Goal: Information Seeking & Learning: Learn about a topic

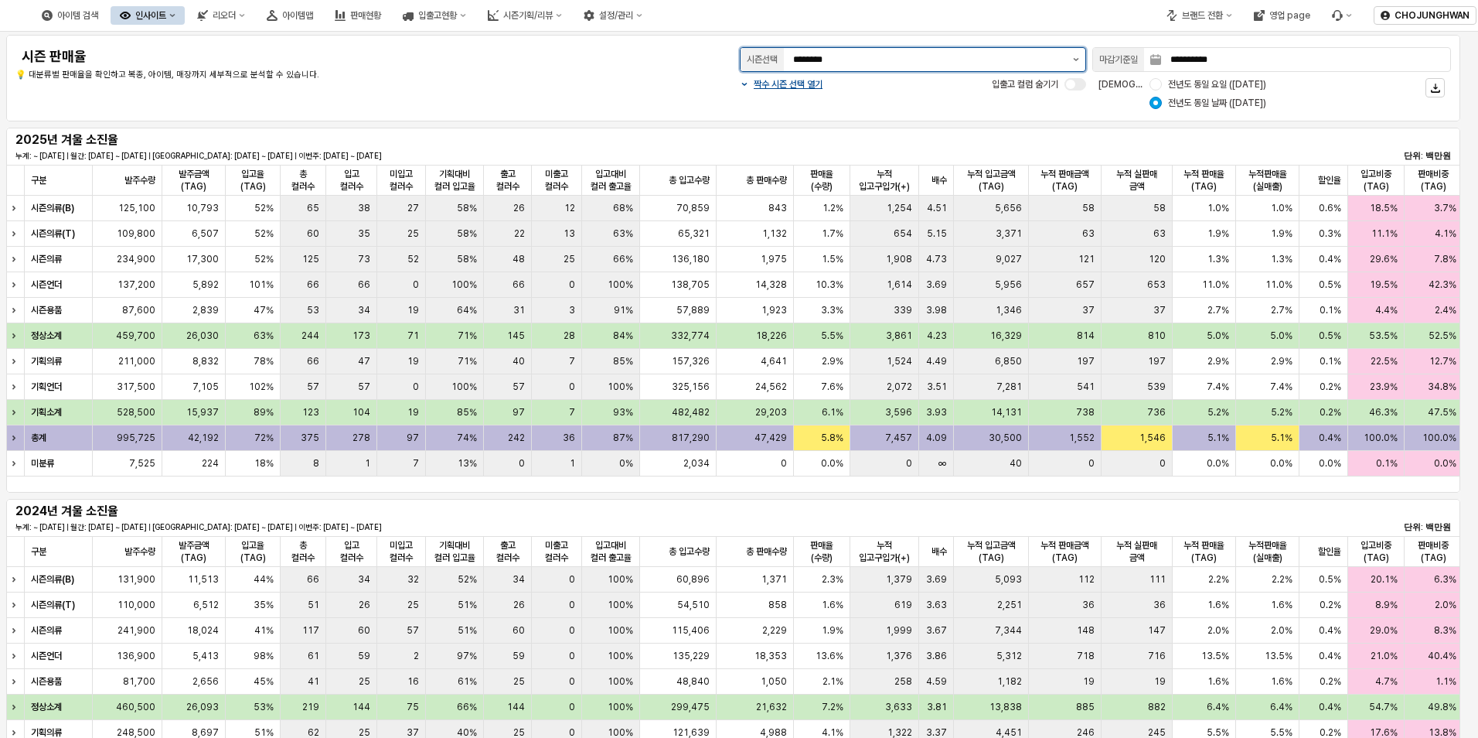
click at [1074, 60] on icon "제안 사항 표시" at bounding box center [1076, 59] width 6 height 3
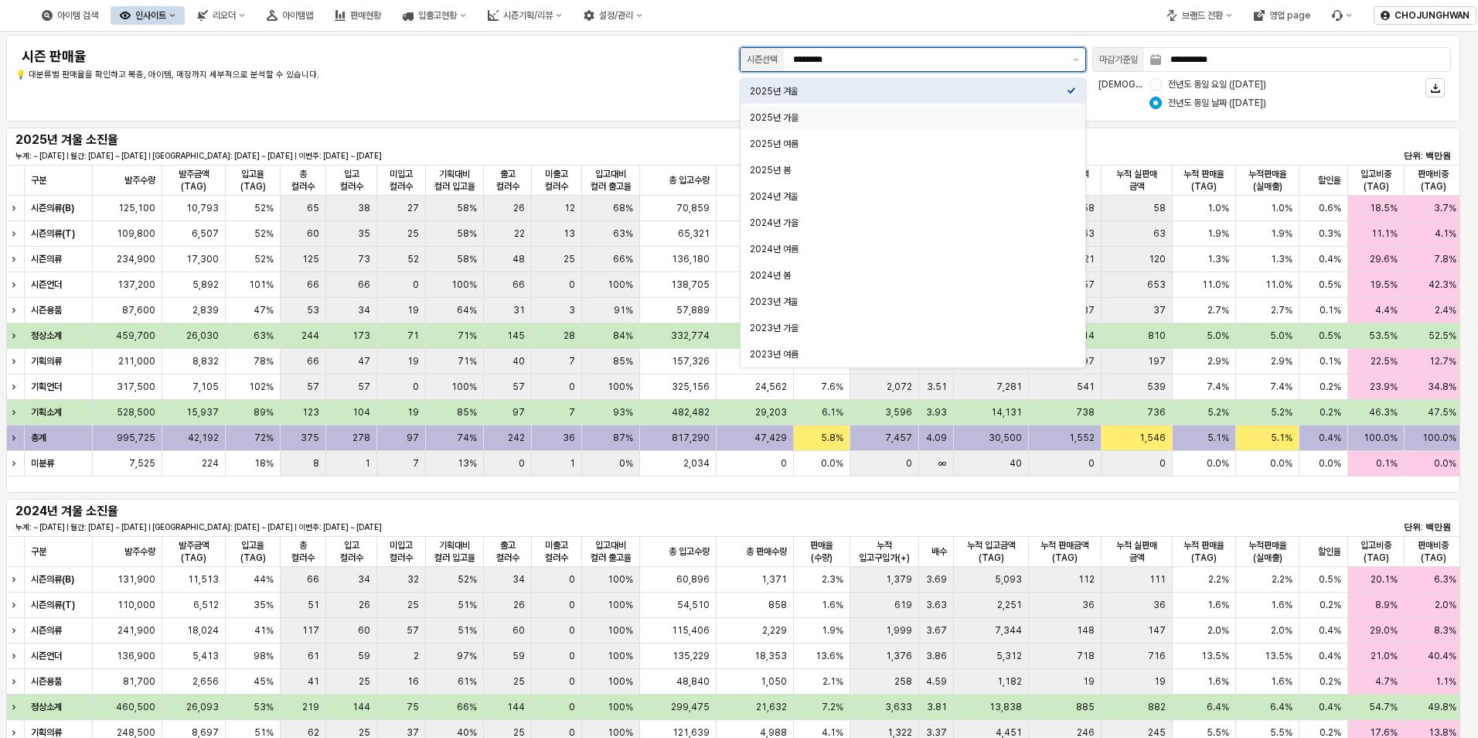
click at [982, 116] on div "2025년 가을" at bounding box center [908, 117] width 317 height 12
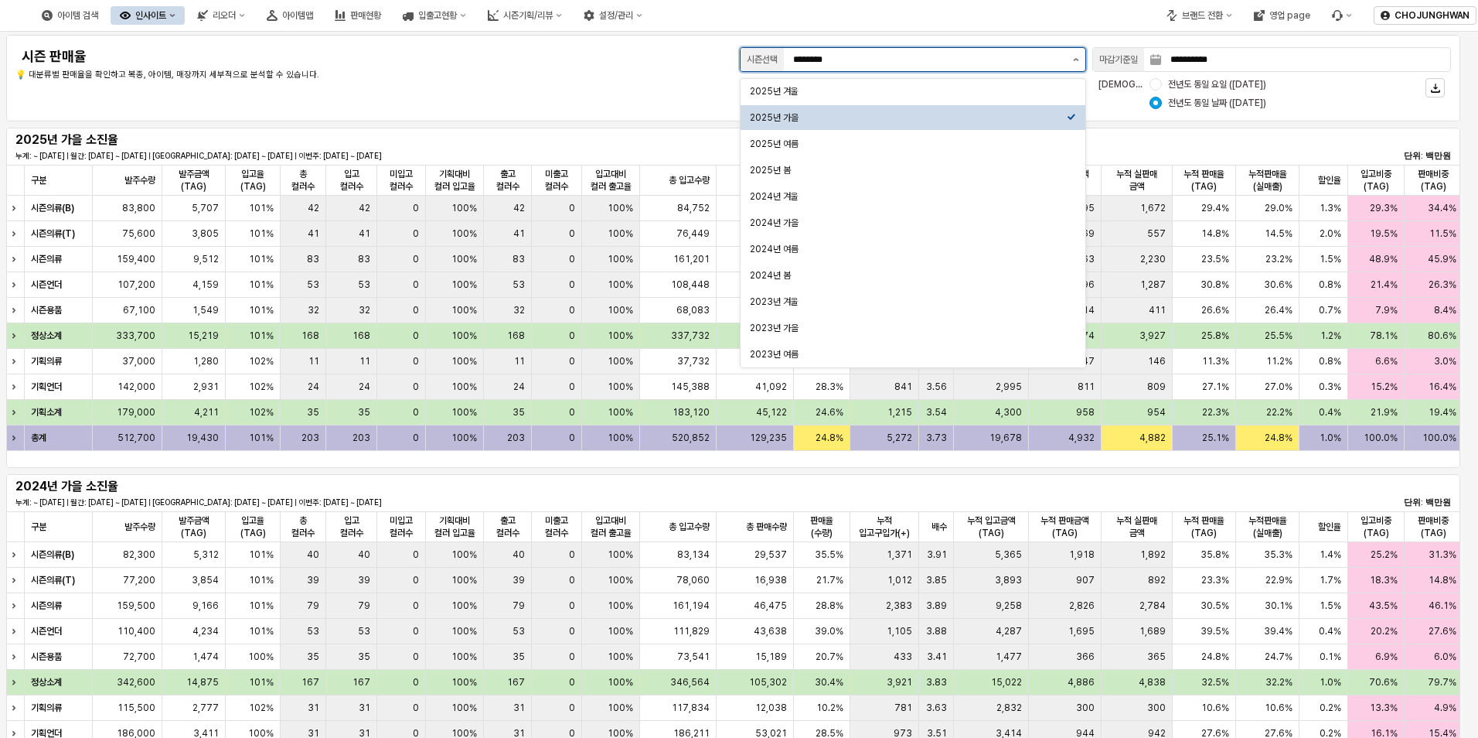
click at [1071, 61] on button "제안 사항 표시" at bounding box center [1076, 59] width 19 height 23
click at [994, 87] on div "2025년 겨울" at bounding box center [908, 91] width 317 height 12
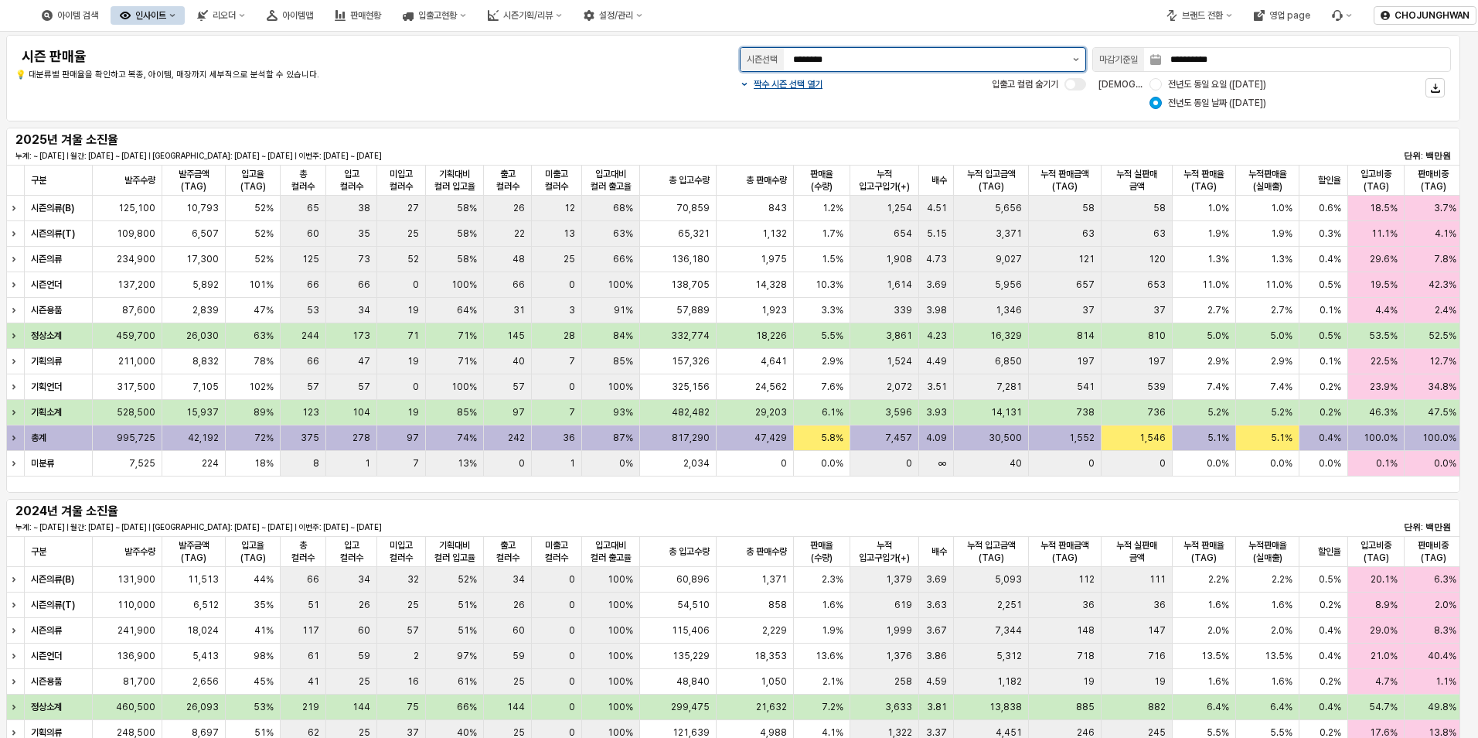
click at [1072, 59] on button "제안 사항 표시" at bounding box center [1076, 59] width 19 height 23
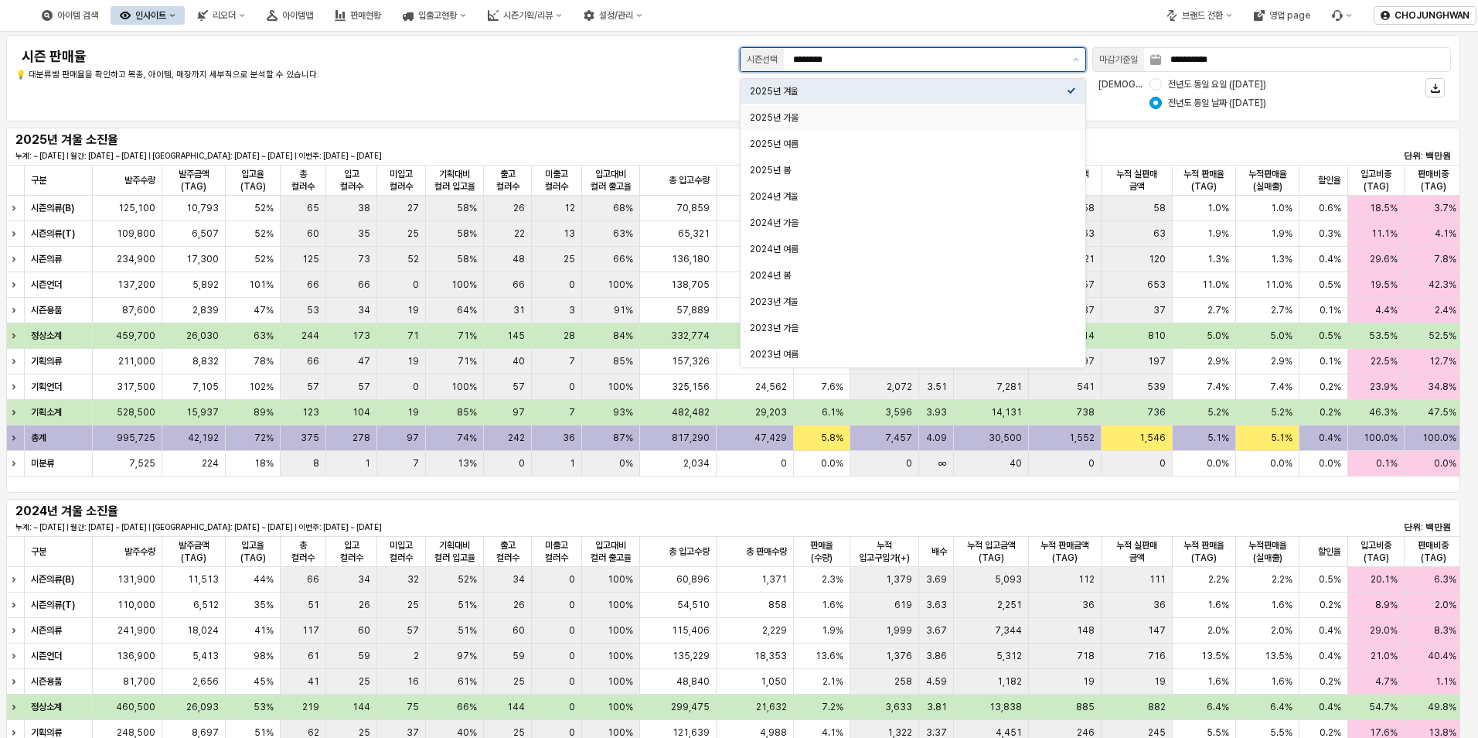
click at [991, 118] on div "2025년 가을" at bounding box center [908, 117] width 317 height 12
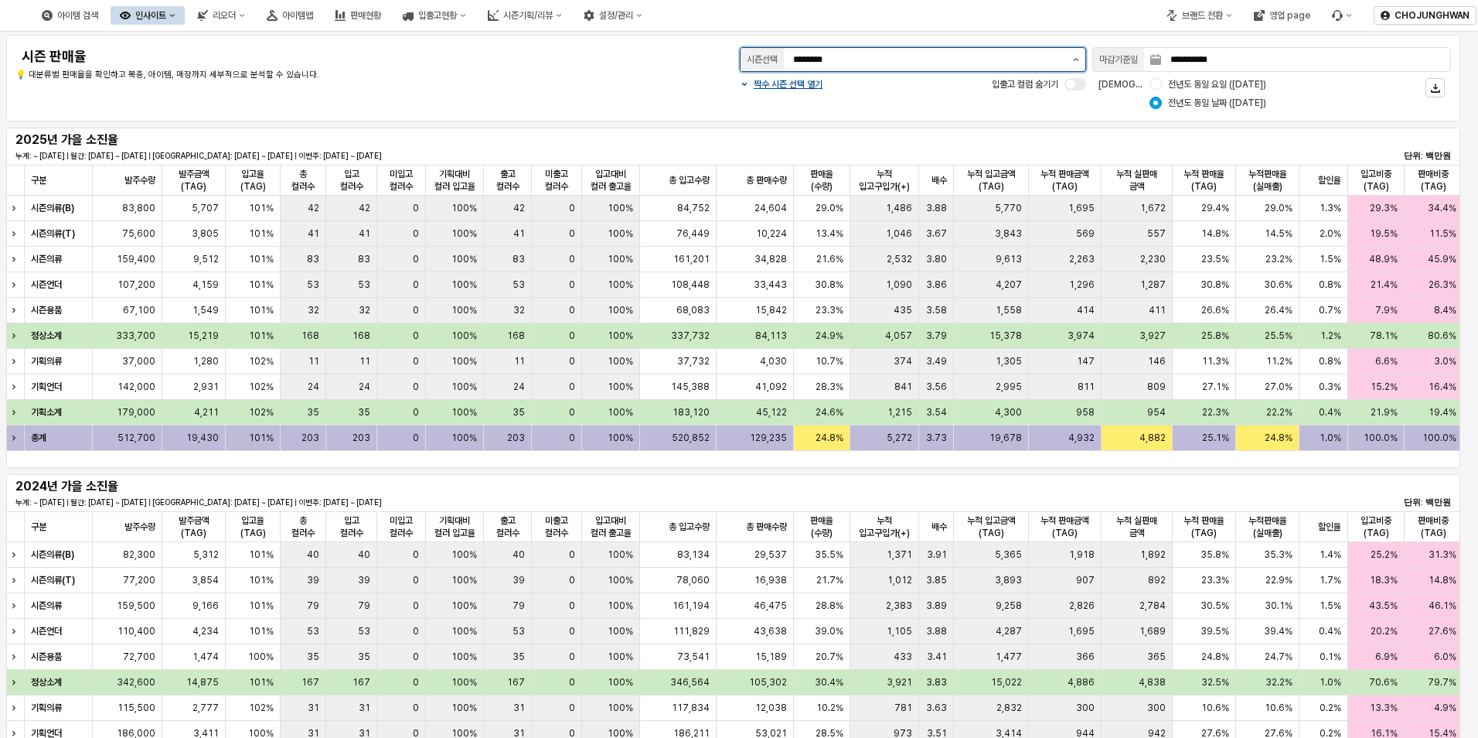
click at [1073, 55] on button "제안 사항 표시" at bounding box center [1076, 59] width 19 height 23
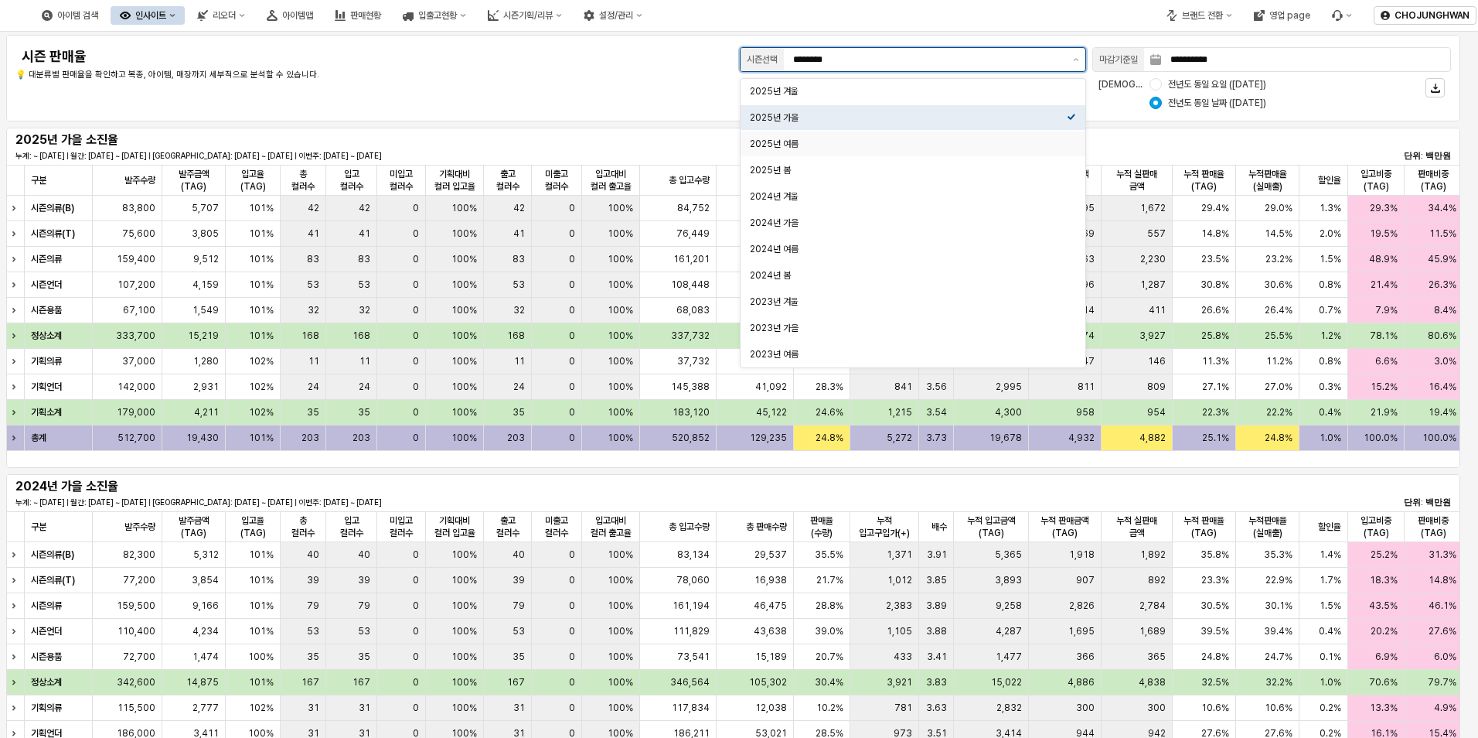
click at [963, 140] on div "2025년 여름" at bounding box center [908, 144] width 317 height 12
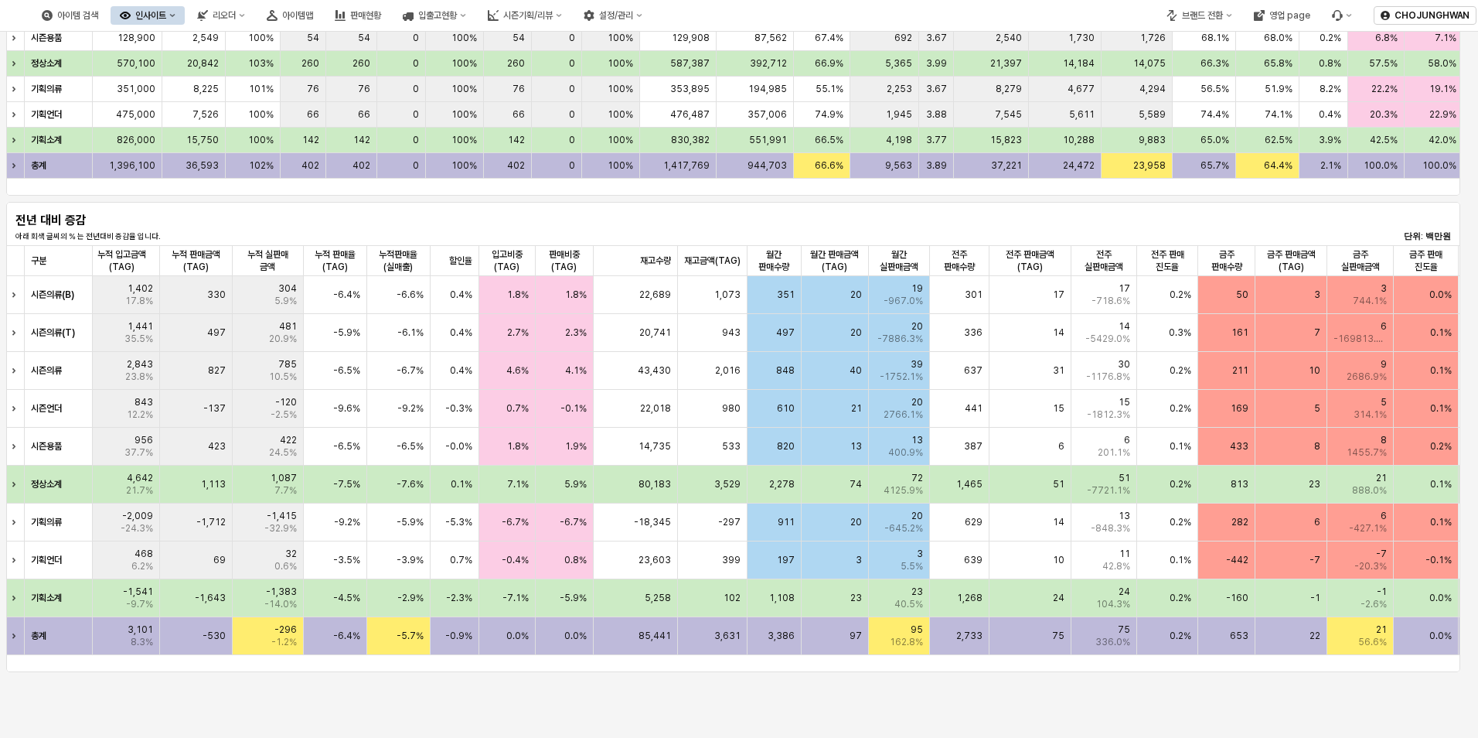
scroll to position [0, 895]
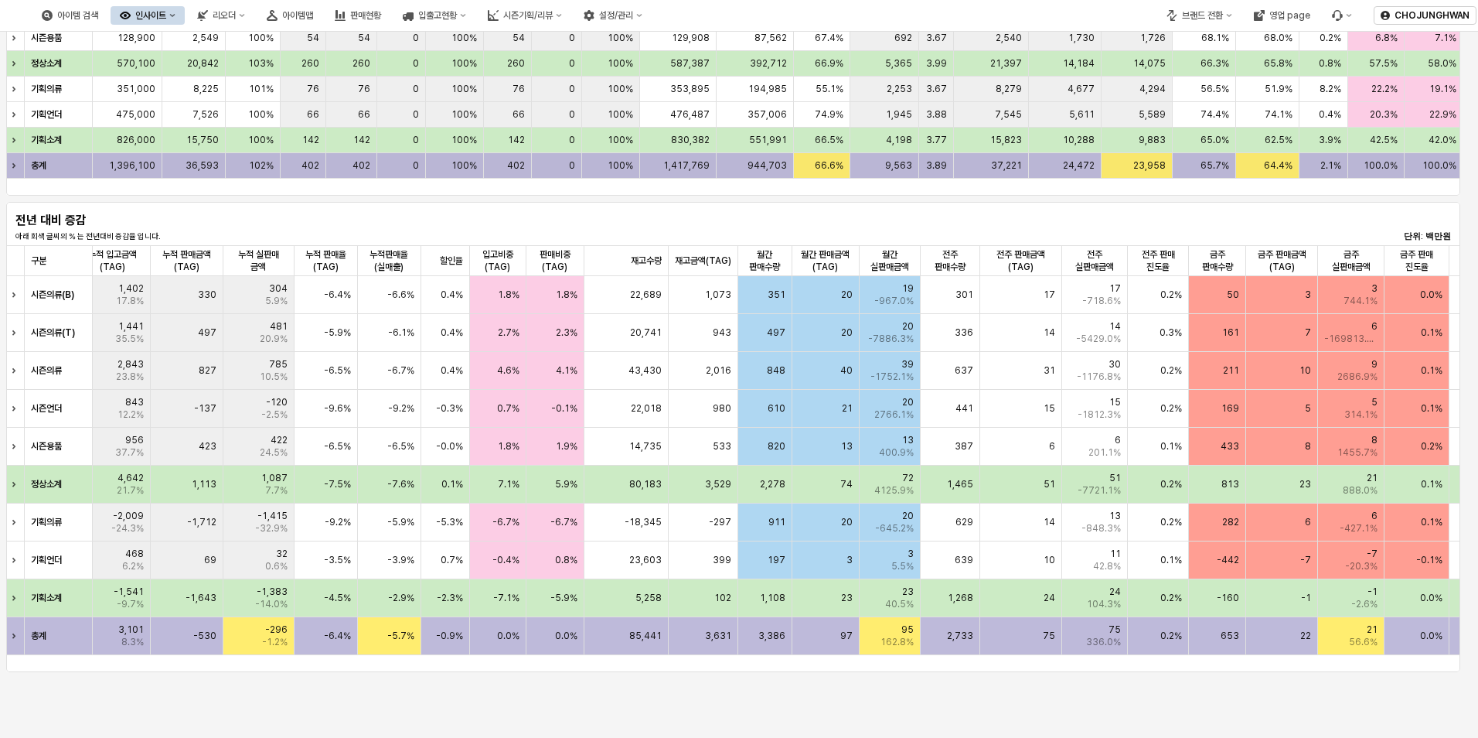
click at [849, 176] on div "66.6%" at bounding box center [822, 166] width 56 height 26
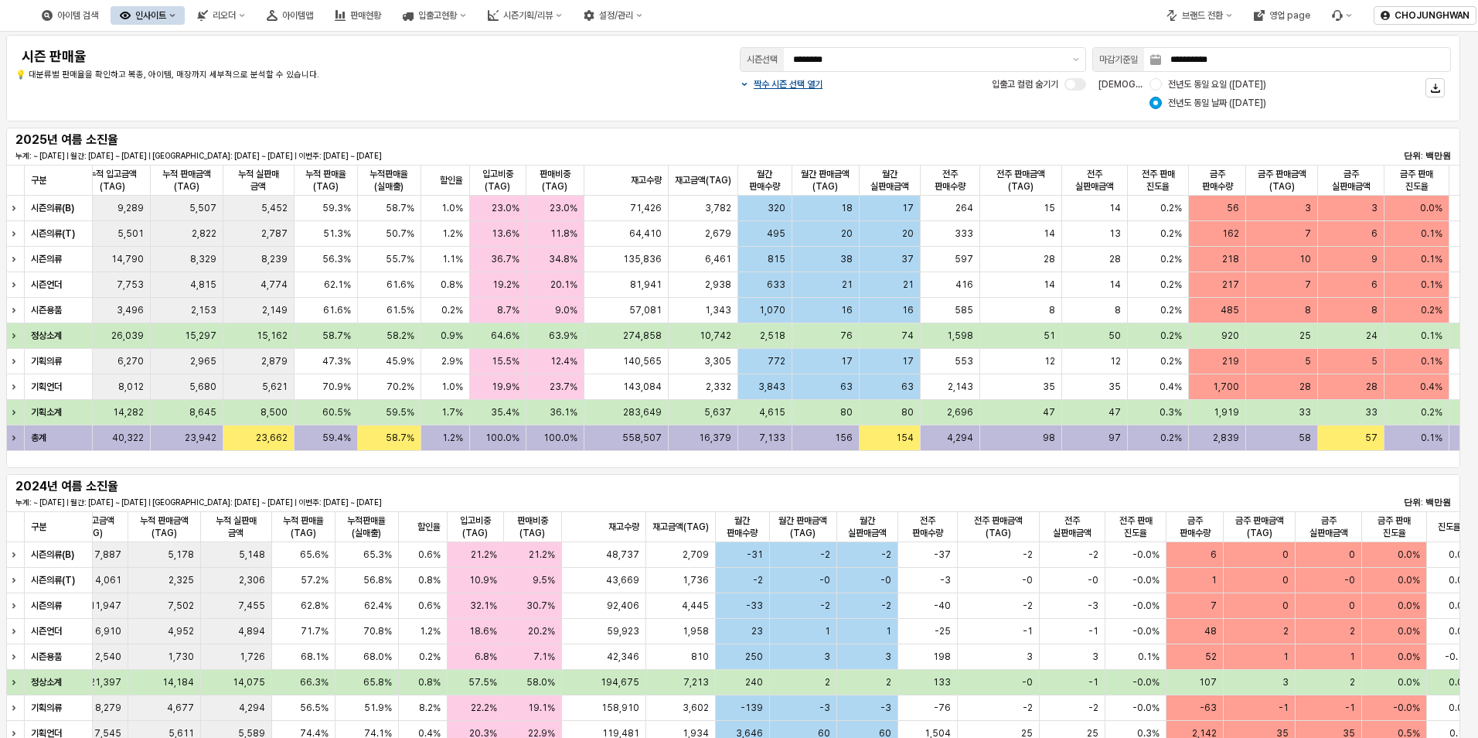
scroll to position [0, 879]
drag, startPoint x: 726, startPoint y: 449, endPoint x: 293, endPoint y: 482, distance: 434.2
click at [293, 482] on div "**********" at bounding box center [739, 731] width 1478 height 1398
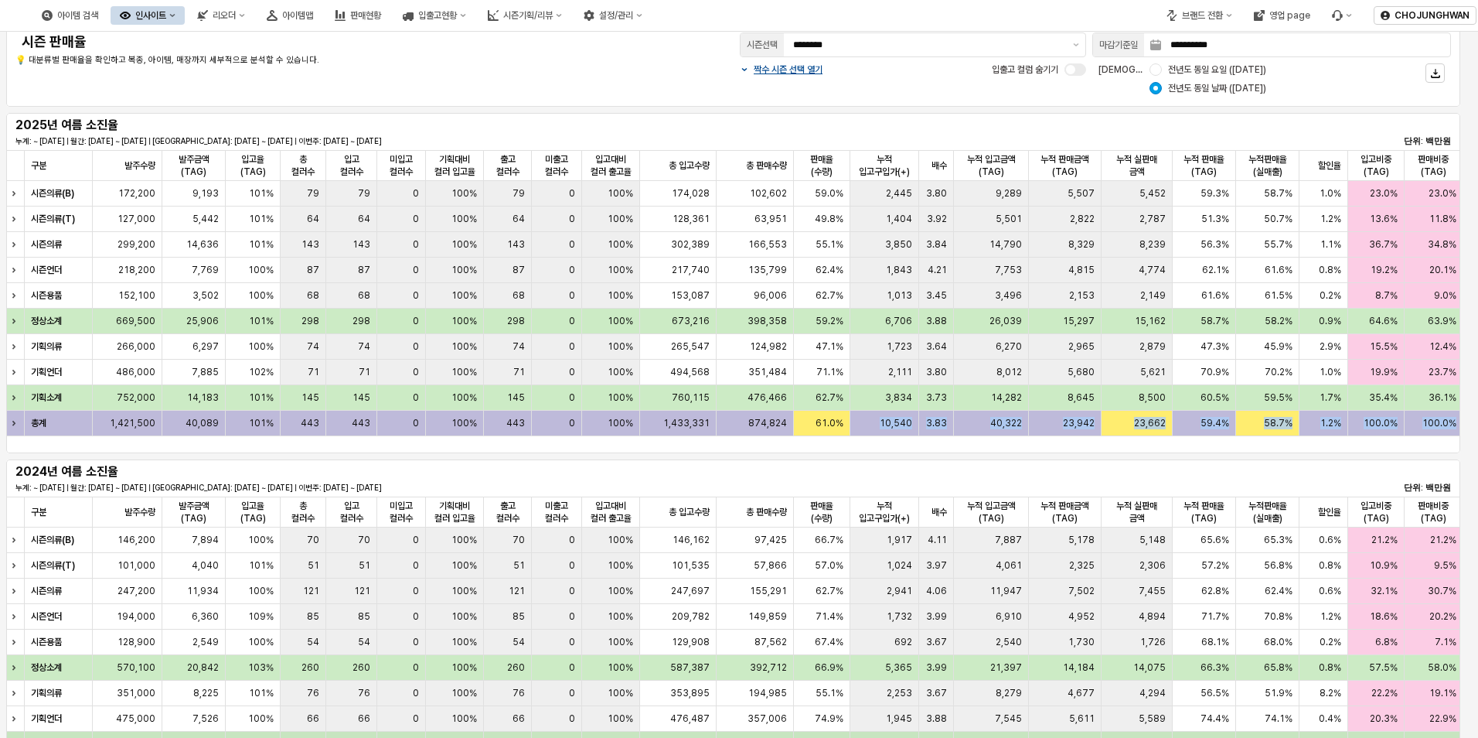
scroll to position [0, 0]
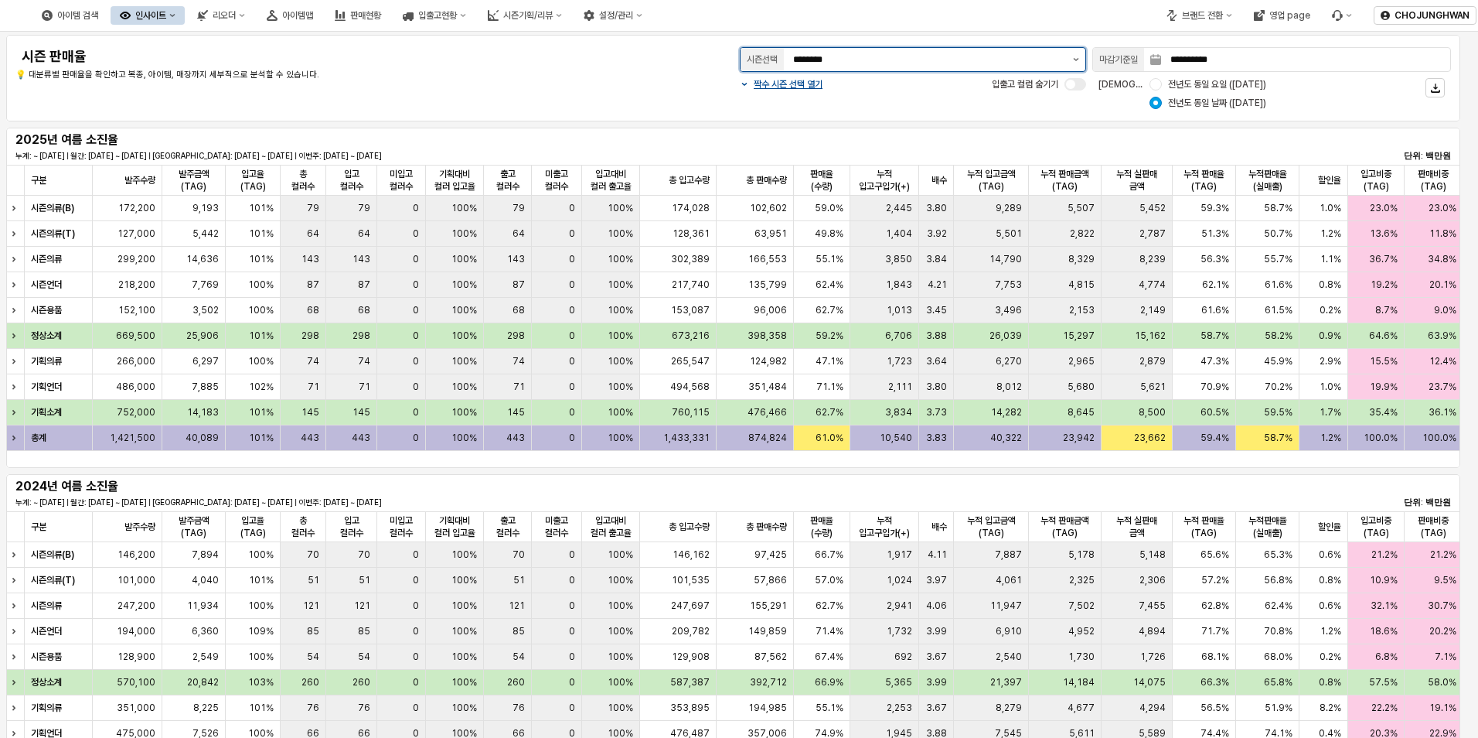
click at [1075, 65] on button "제안 사항 표시" at bounding box center [1076, 59] width 19 height 23
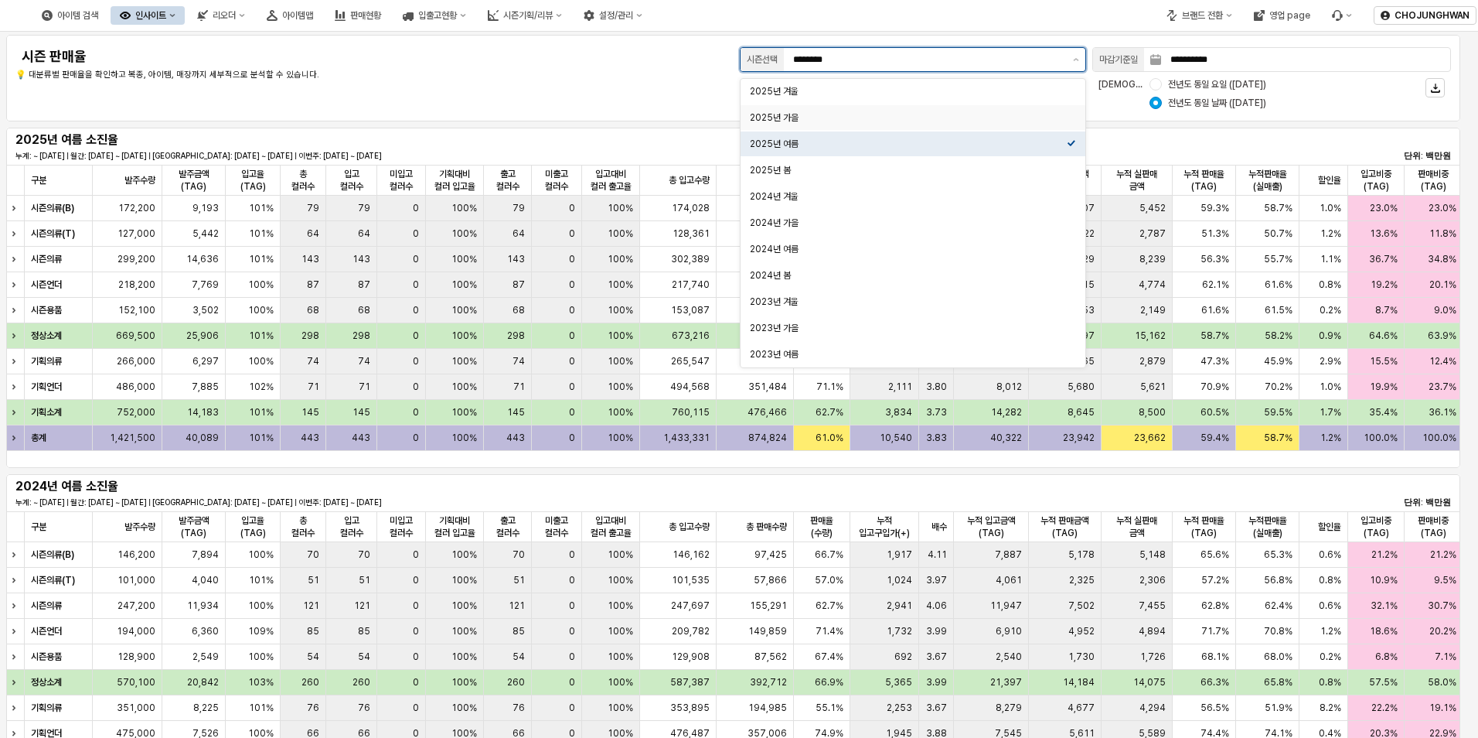
click at [996, 117] on div "2025년 가을" at bounding box center [908, 117] width 317 height 12
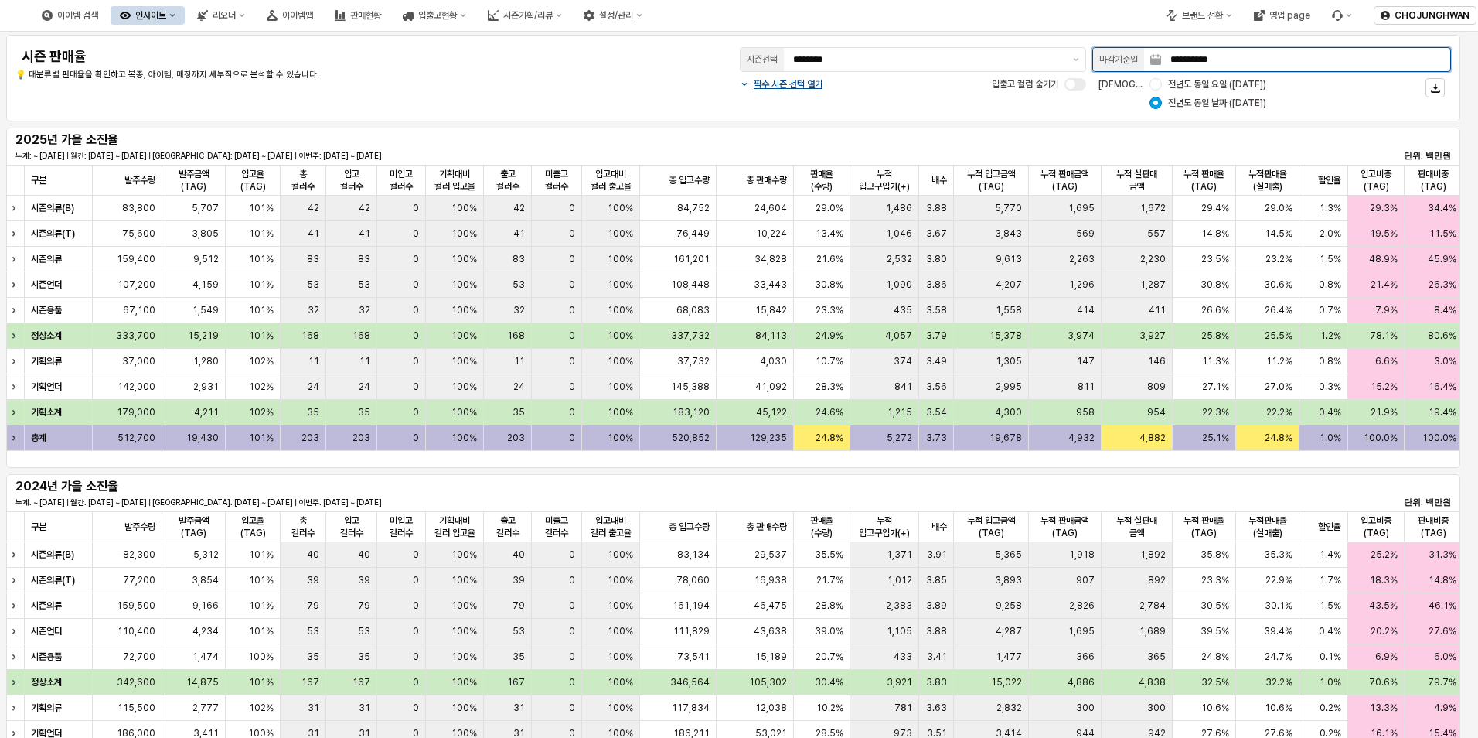
click at [1293, 60] on input "**********" at bounding box center [1305, 59] width 289 height 23
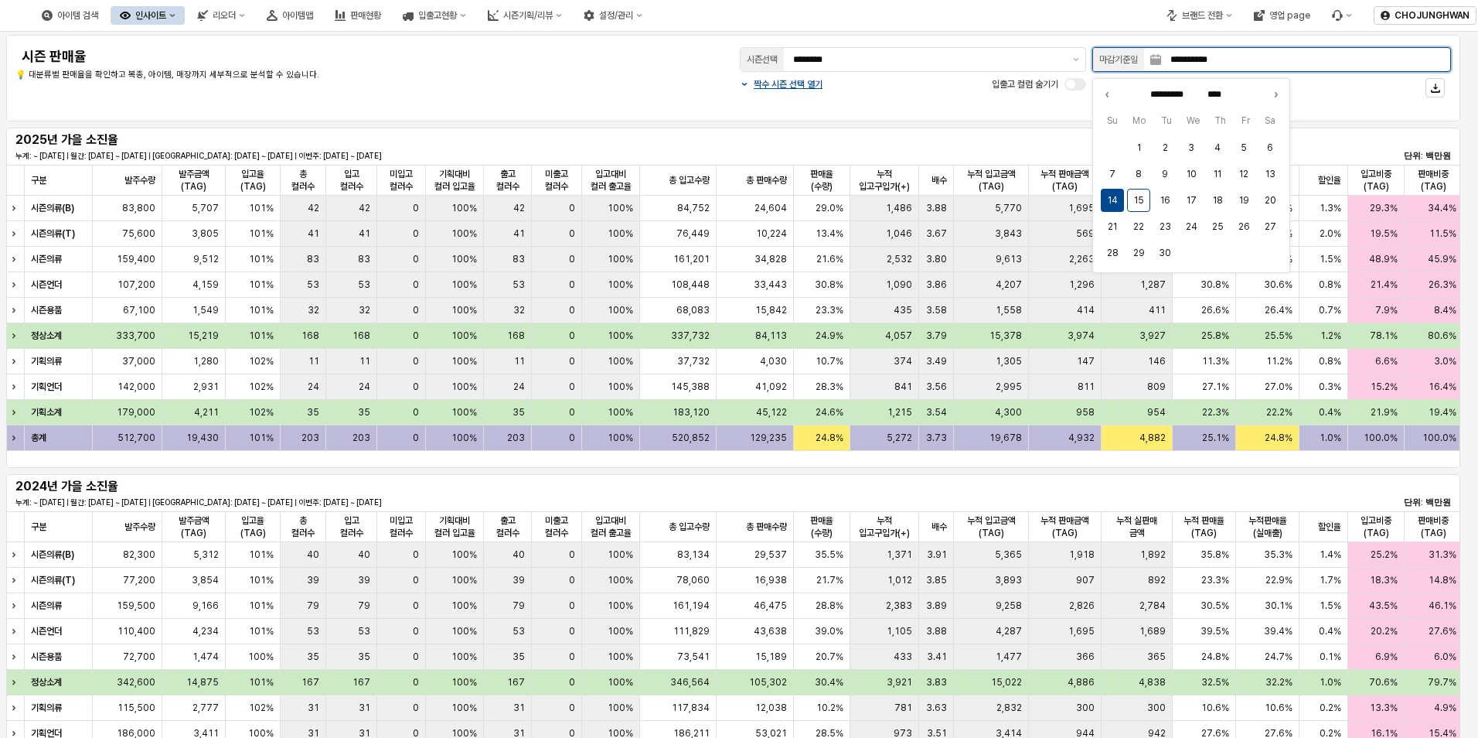
click at [1293, 60] on input "**********" at bounding box center [1305, 59] width 289 height 23
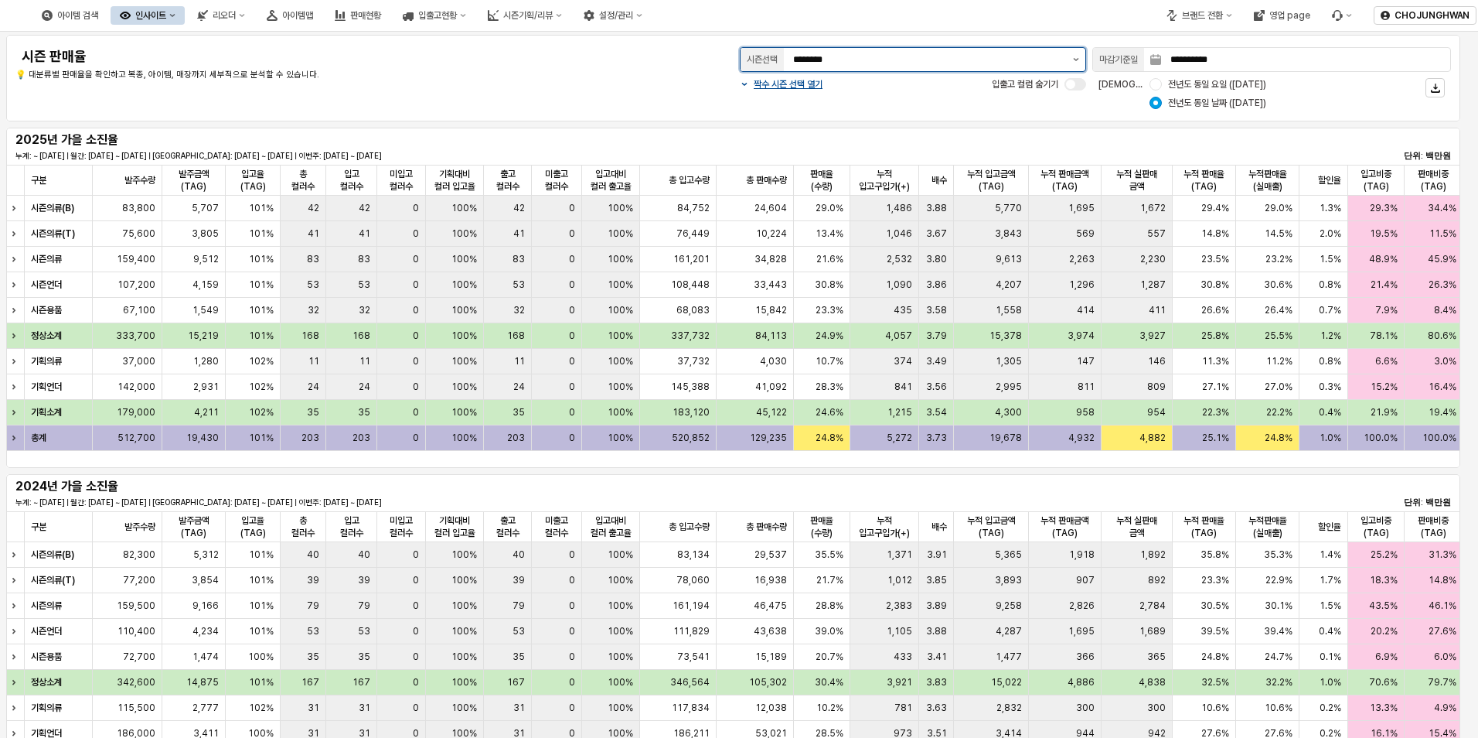
click at [1079, 61] on button "제안 사항 표시" at bounding box center [1076, 59] width 19 height 23
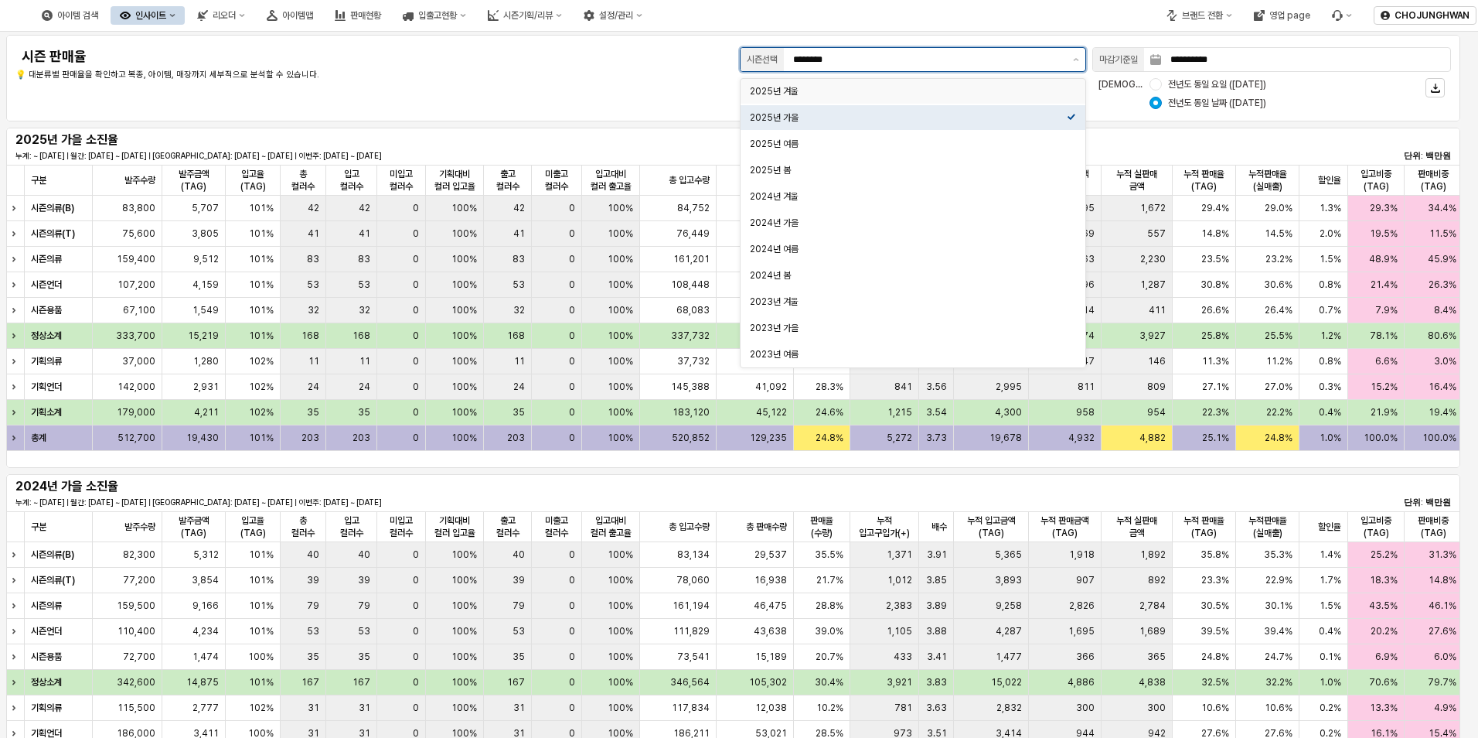
click at [869, 93] on div "2025년 겨울" at bounding box center [908, 91] width 317 height 12
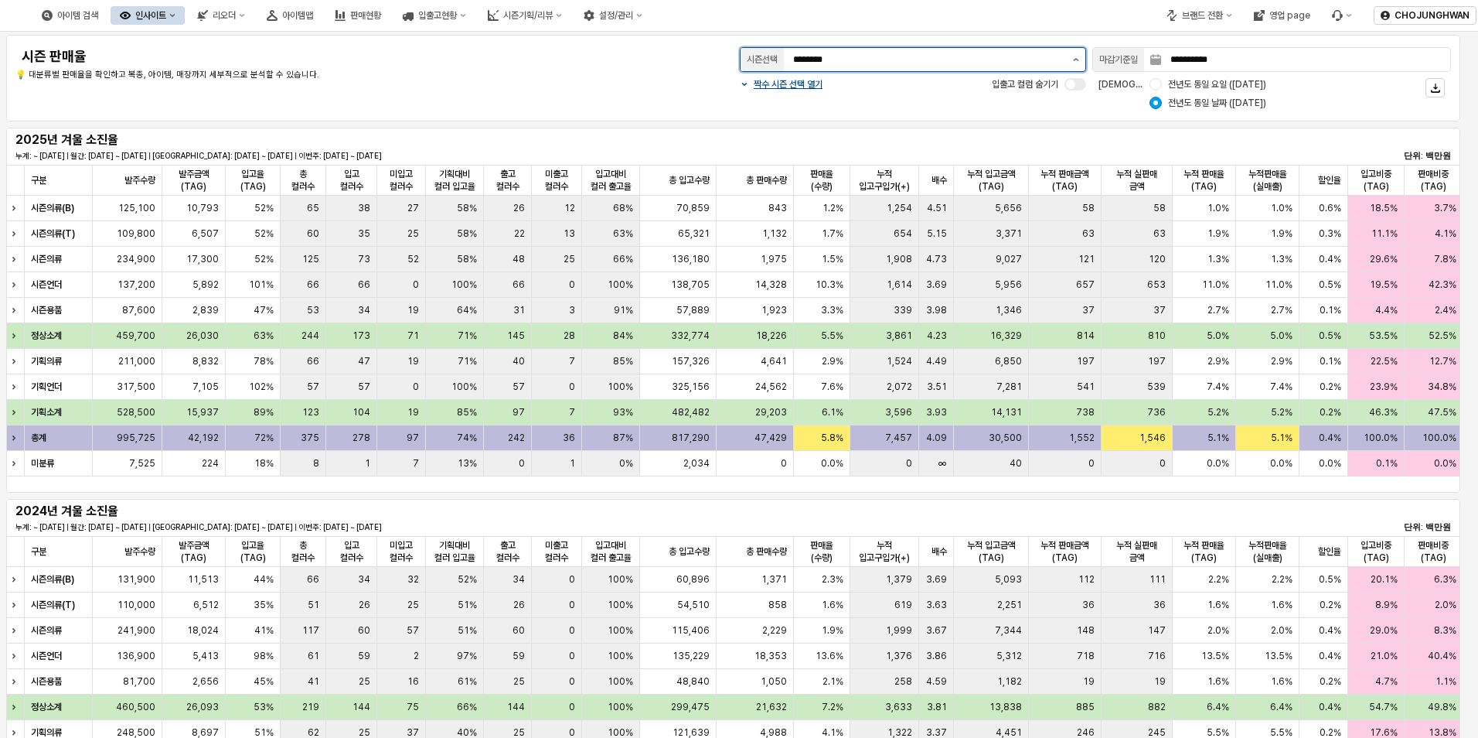
click at [1069, 55] on button "제안 사항 표시" at bounding box center [1076, 59] width 19 height 23
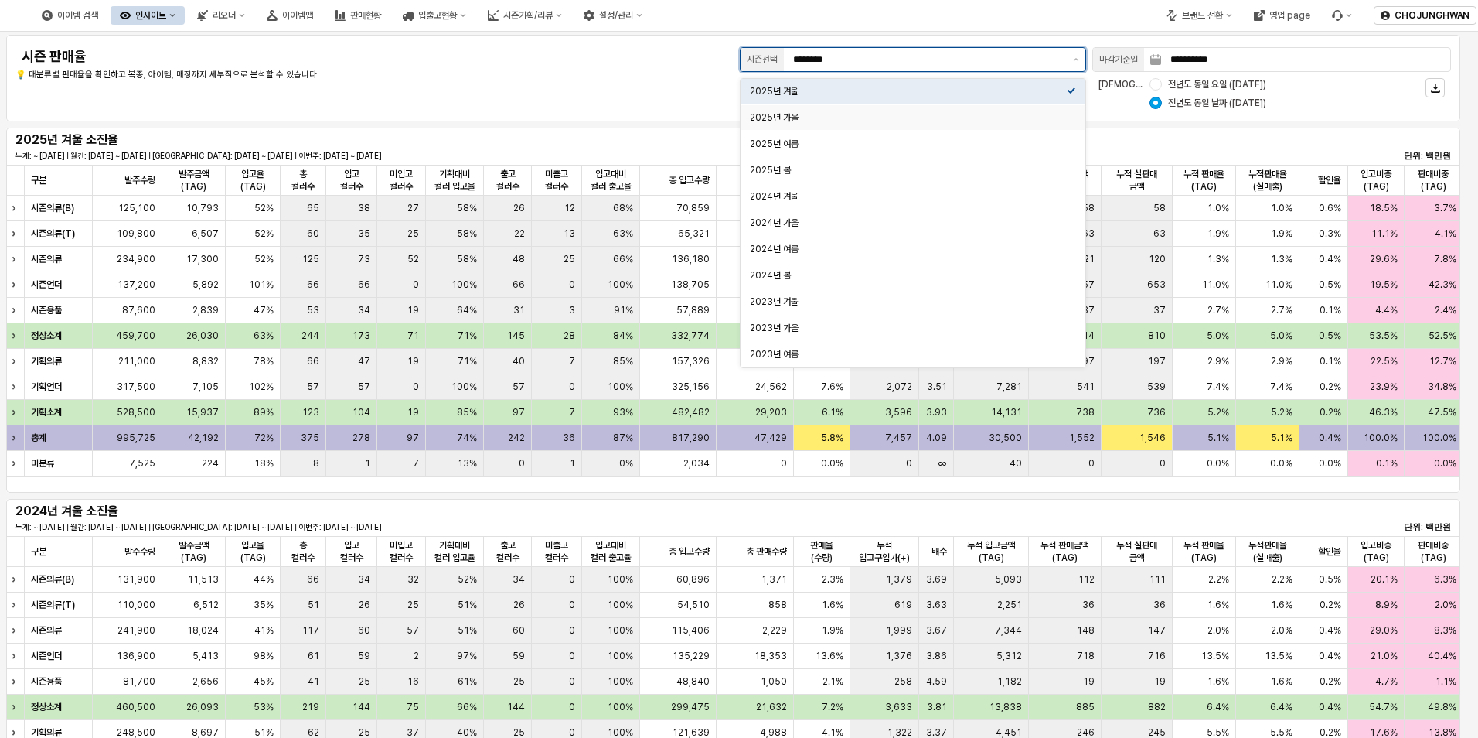
click at [956, 120] on div "2025년 가을" at bounding box center [908, 117] width 317 height 12
type input "********"
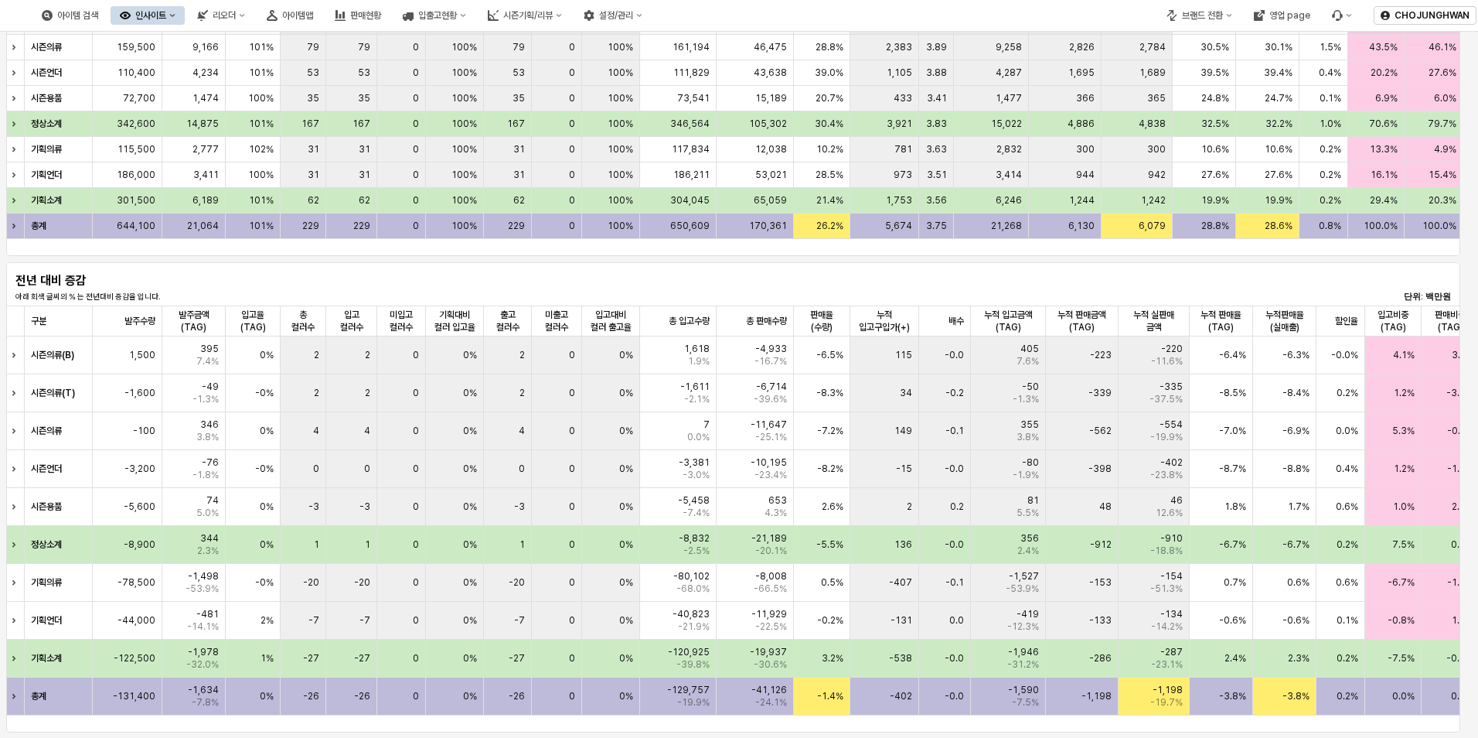
scroll to position [619, 0]
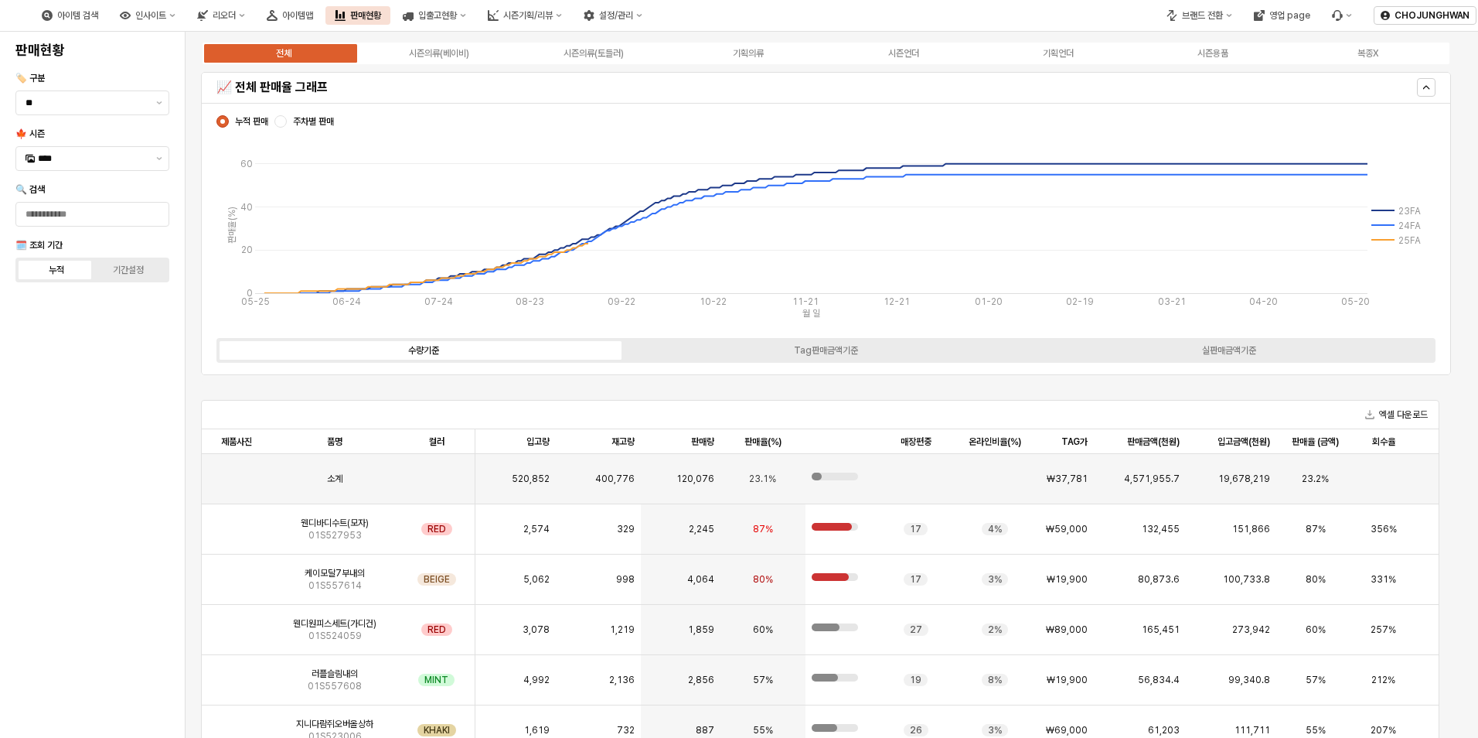
scroll to position [387, 0]
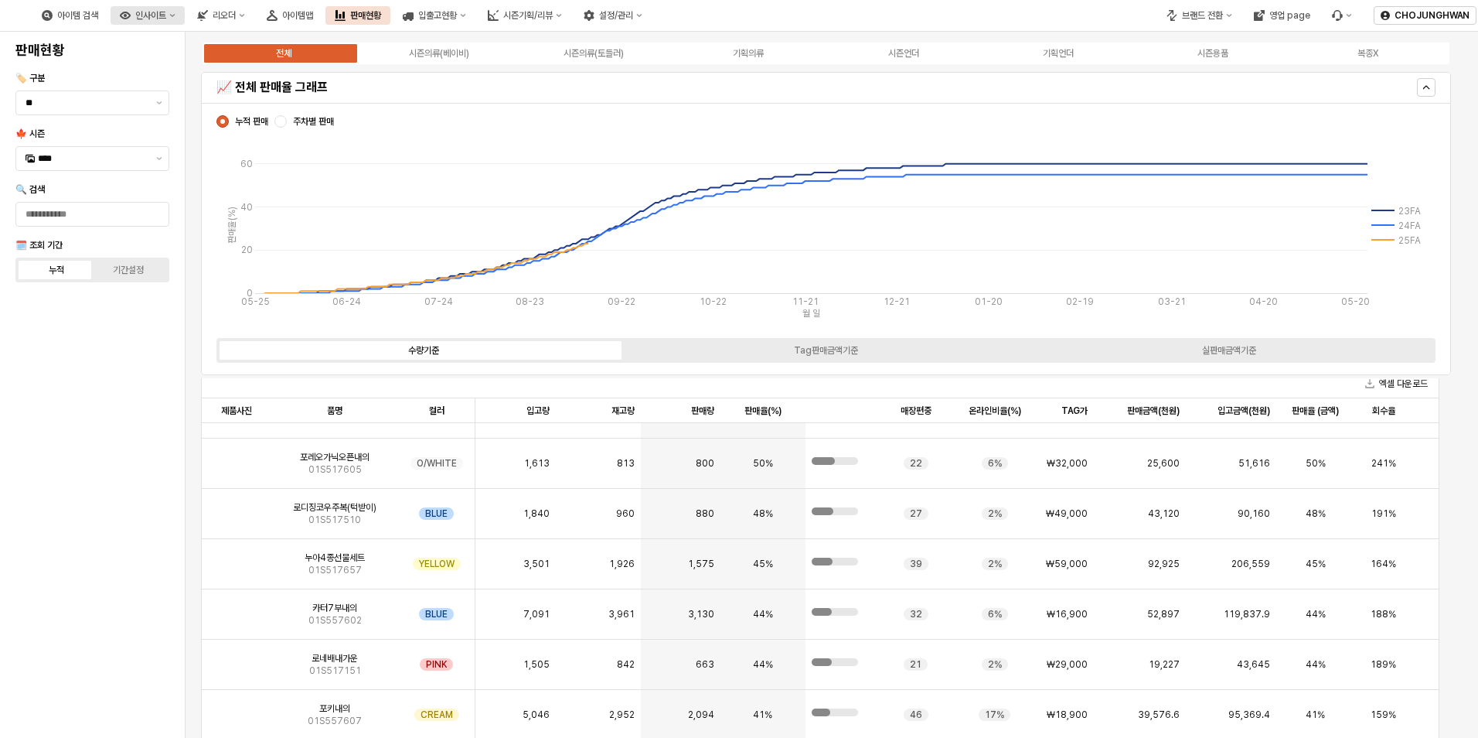
click at [185, 21] on button "인사이트" at bounding box center [148, 15] width 74 height 19
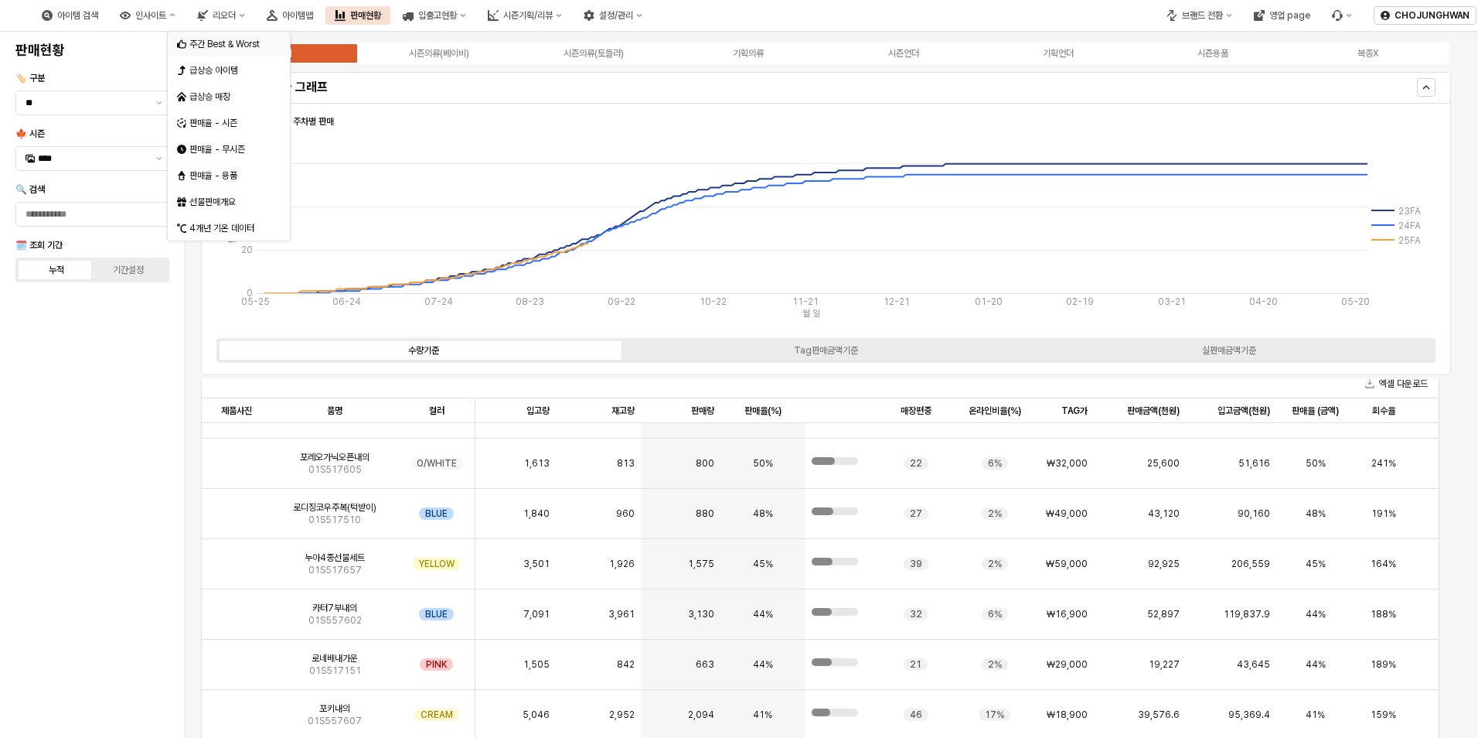
click at [216, 41] on div "주간 Best & Worst" at bounding box center [230, 44] width 82 height 12
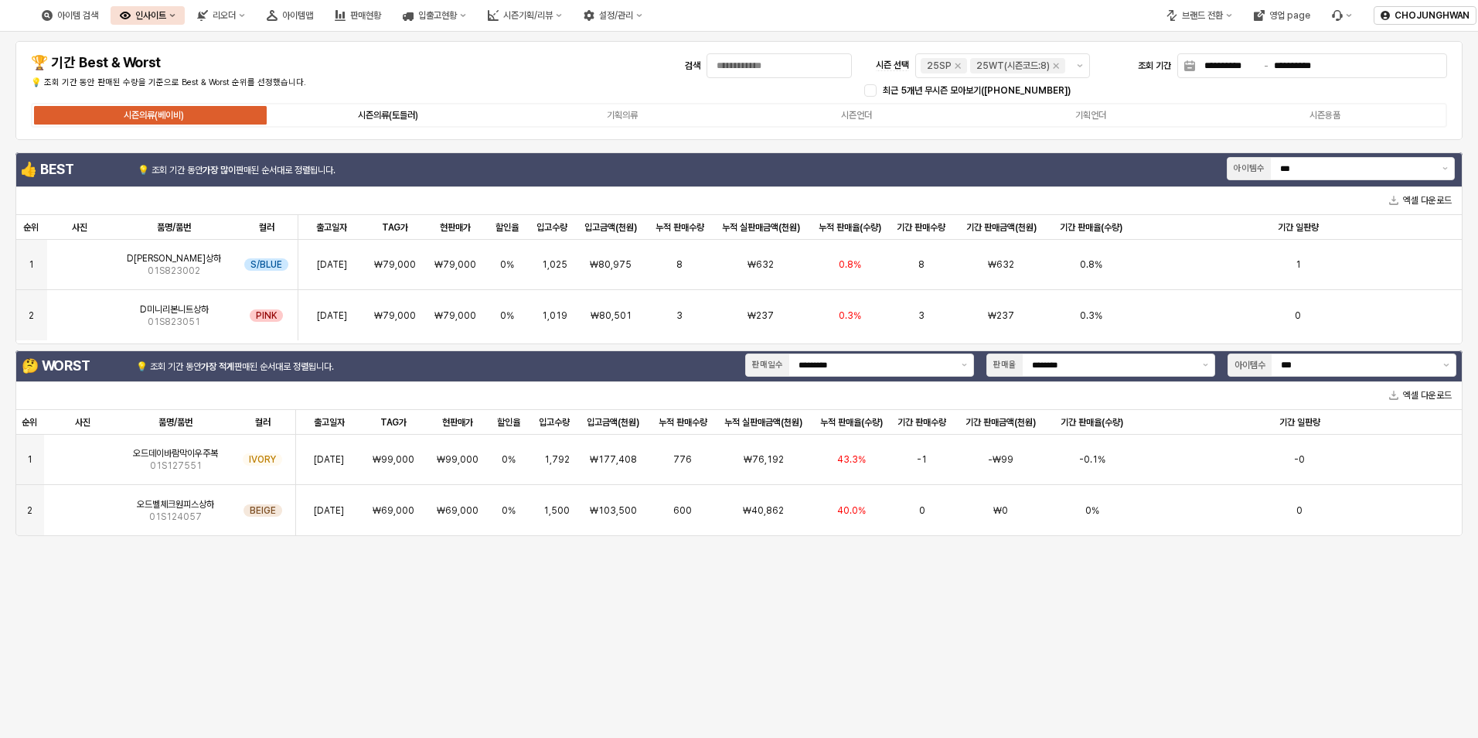
click at [402, 114] on div "시즌의류(토들러)" at bounding box center [388, 115] width 60 height 11
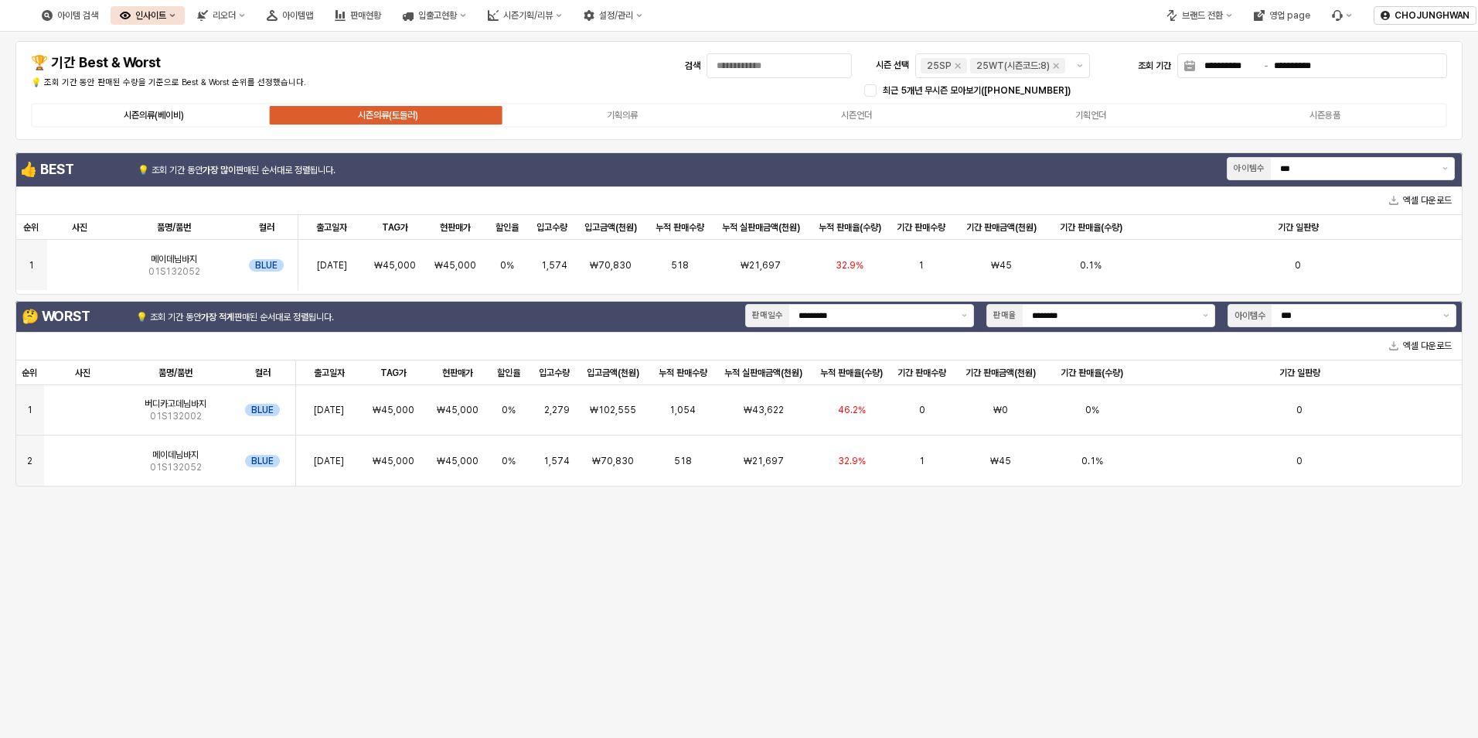
click at [157, 112] on div "시즌의류(베이비)" at bounding box center [154, 115] width 60 height 11
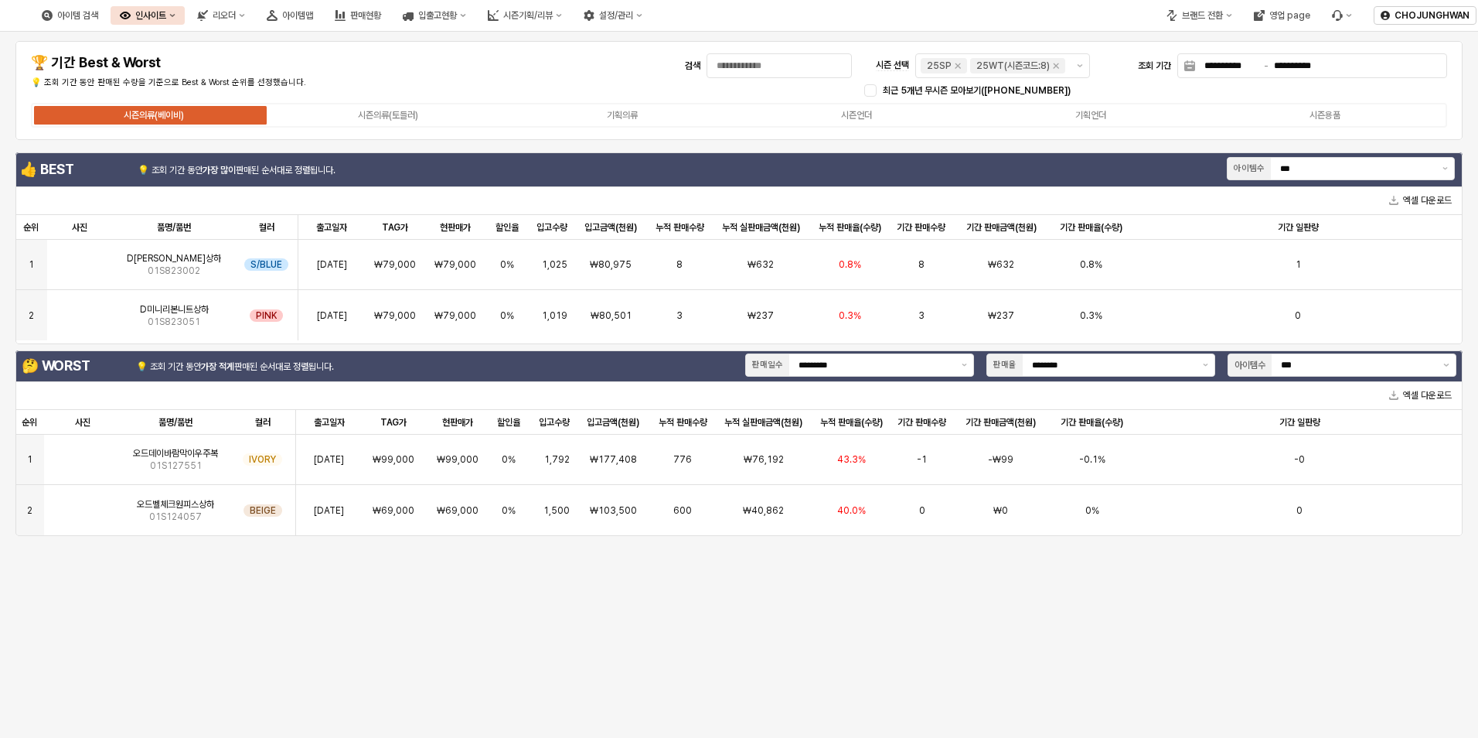
click at [166, 19] on div "인사이트" at bounding box center [150, 15] width 31 height 11
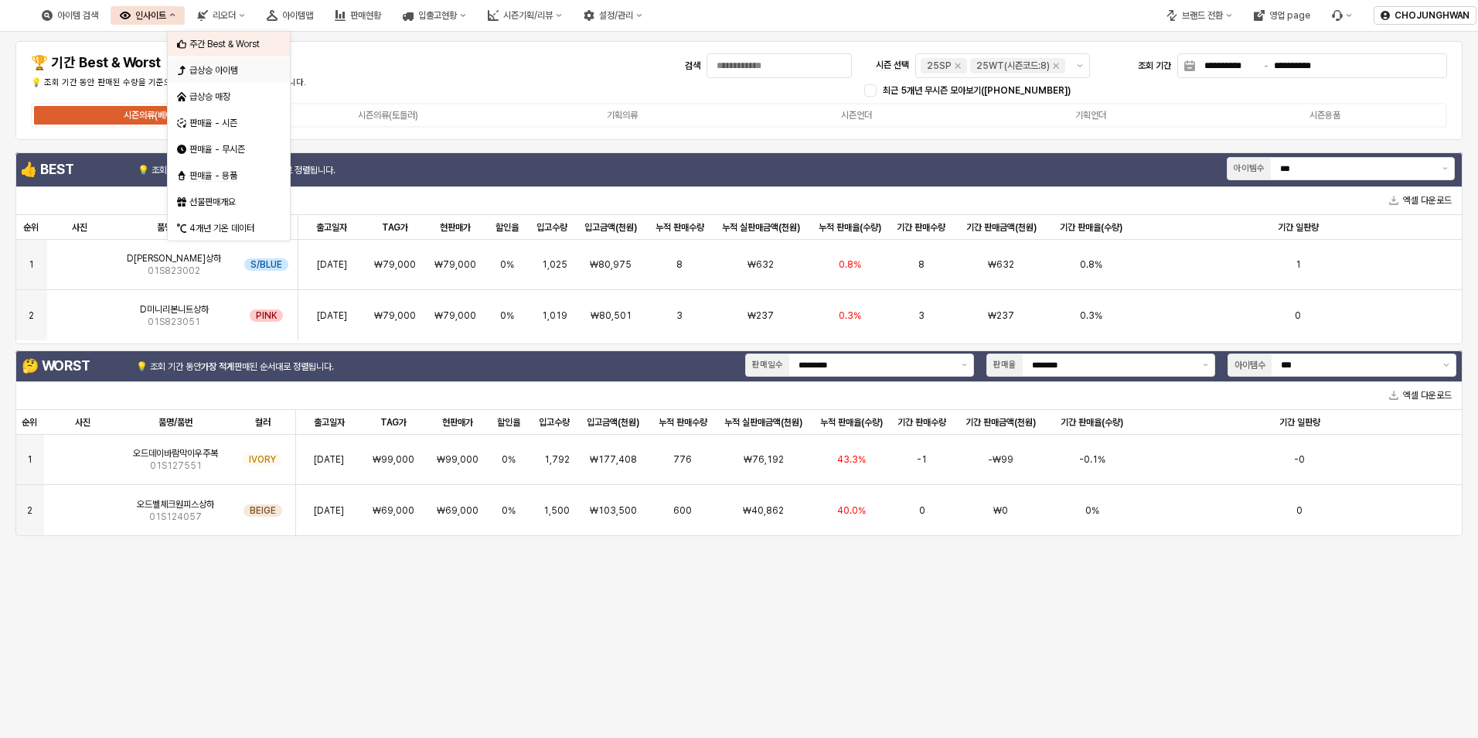
click at [216, 66] on div "급상승 아이템" at bounding box center [230, 70] width 82 height 12
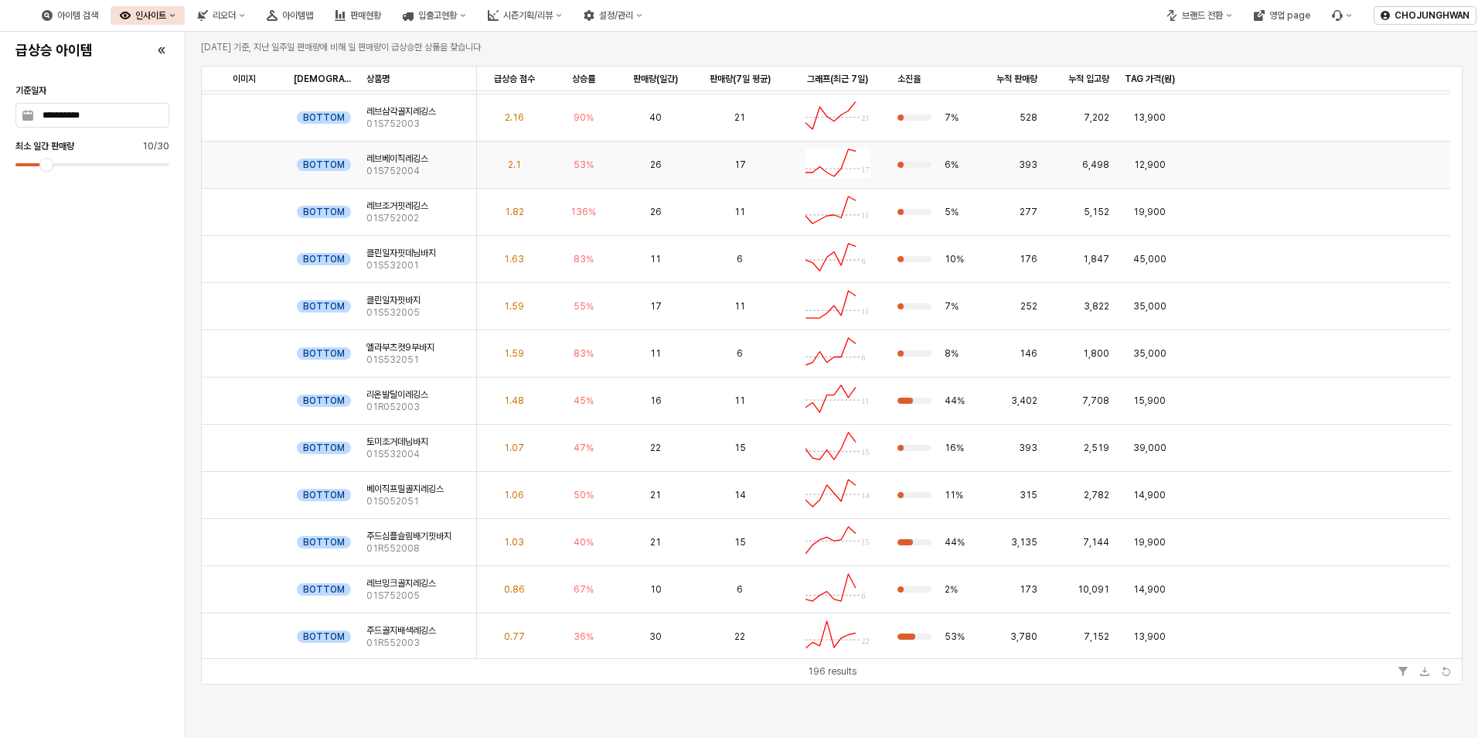
scroll to position [155, 0]
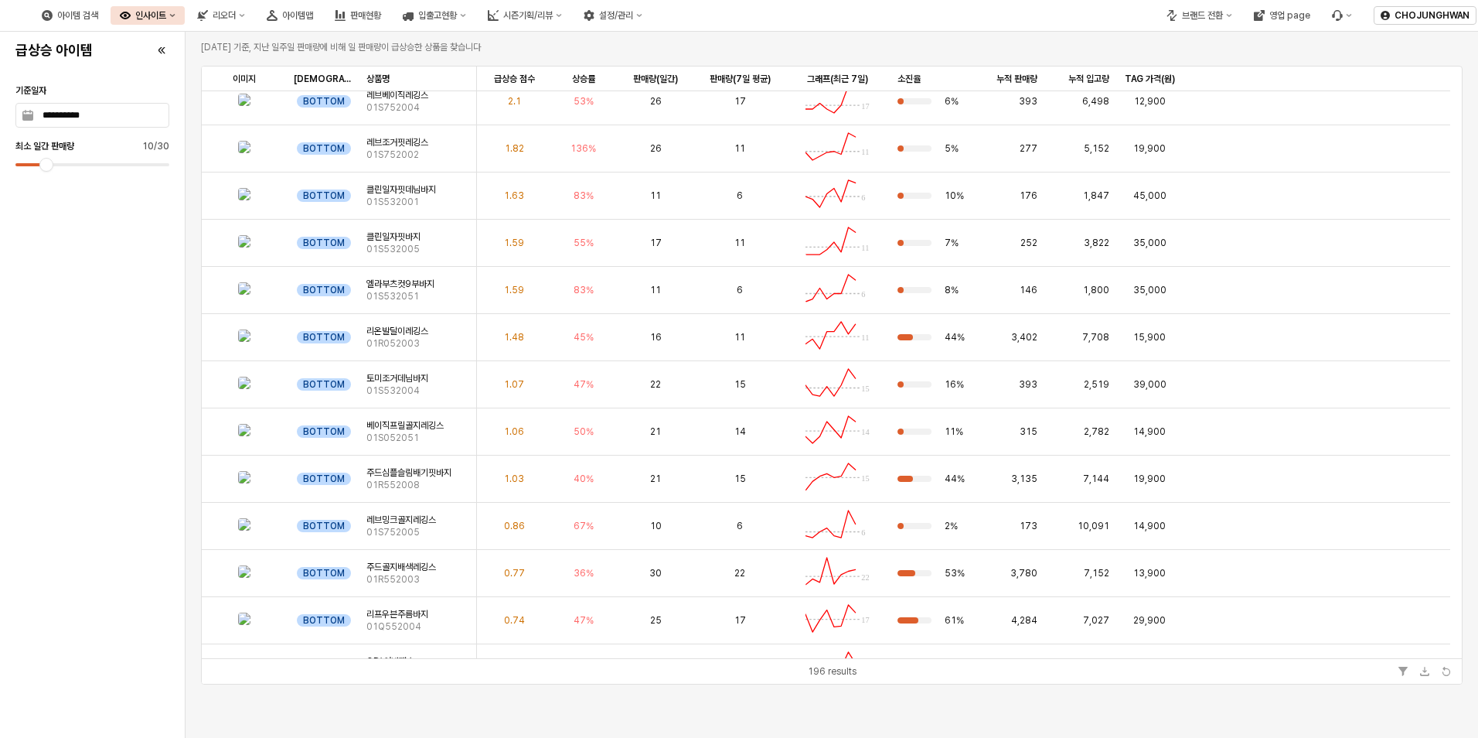
click at [166, 15] on div "인사이트" at bounding box center [150, 15] width 31 height 11
click at [224, 46] on div "주간 Best & Worst" at bounding box center [230, 44] width 82 height 12
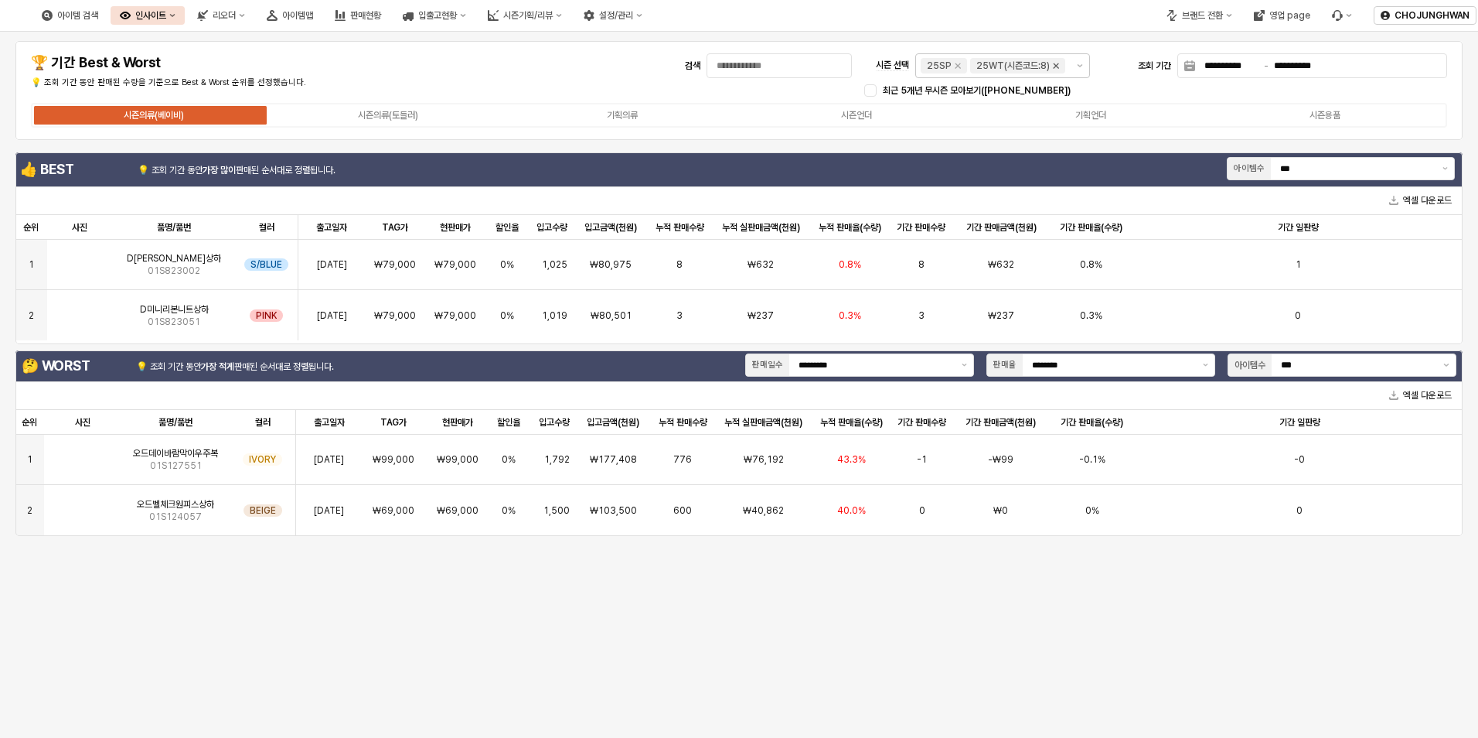
click at [1054, 68] on icon "Remove 25WT(시즌코드:8)" at bounding box center [1056, 66] width 12 height 12
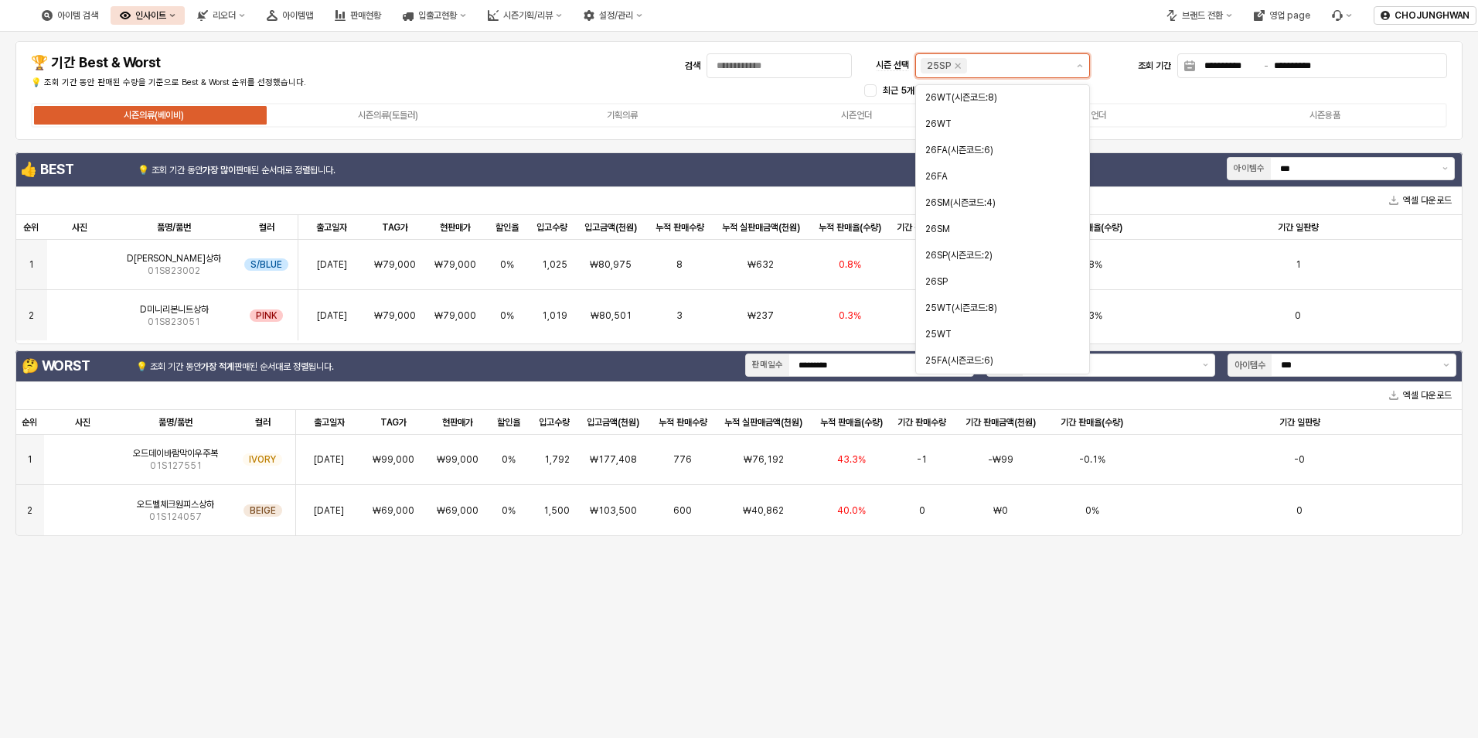
scroll to position [131, 0]
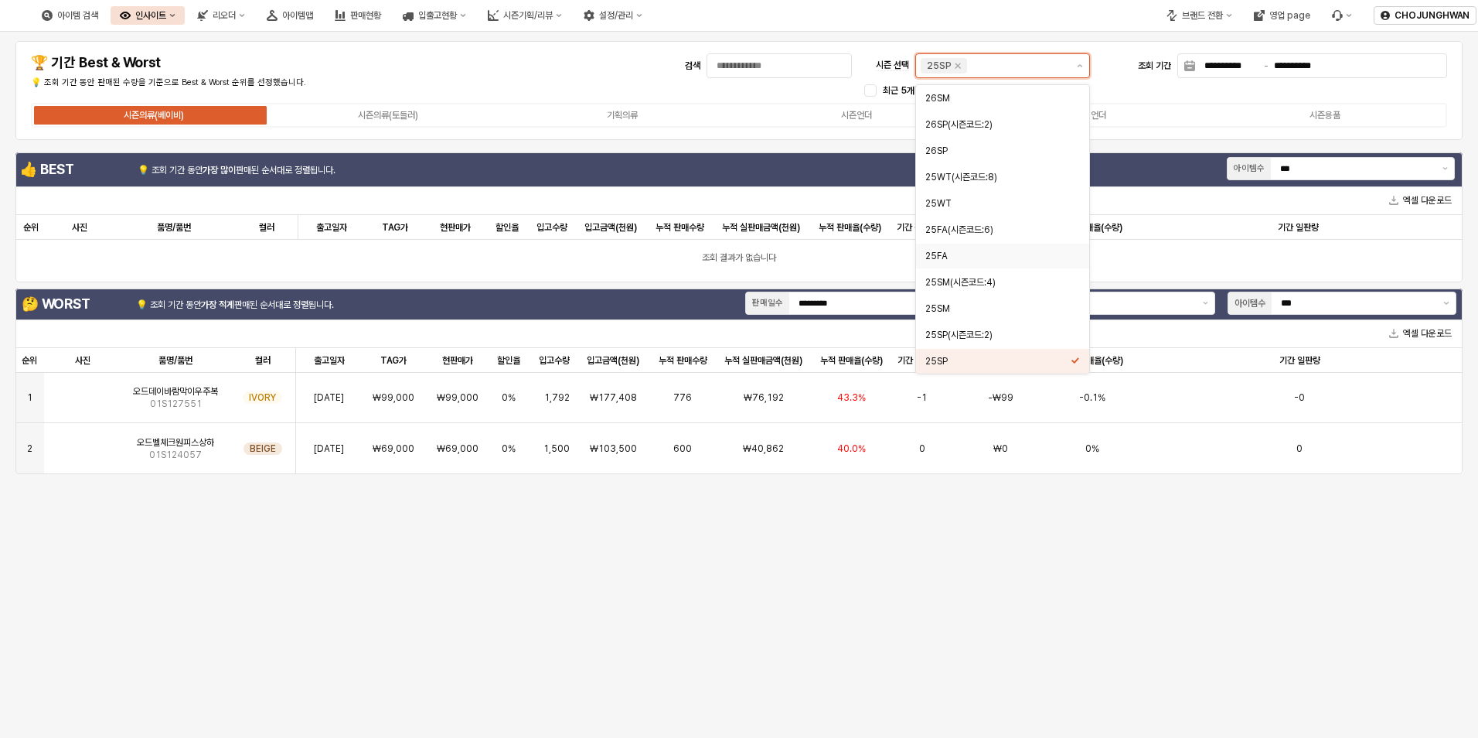
click at [982, 256] on div "25FA" at bounding box center [997, 256] width 145 height 12
click at [955, 70] on icon "Remove 25SP" at bounding box center [958, 66] width 12 height 12
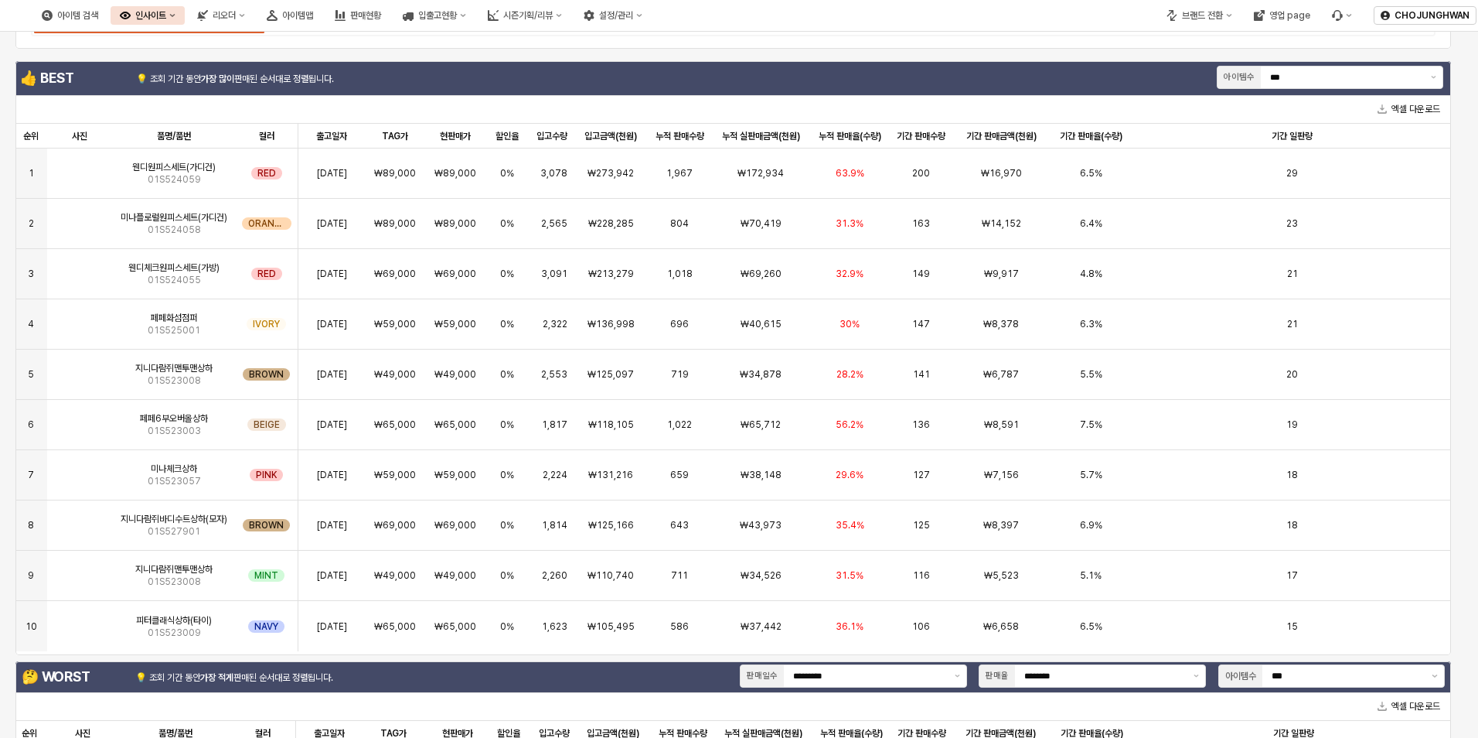
scroll to position [0, 0]
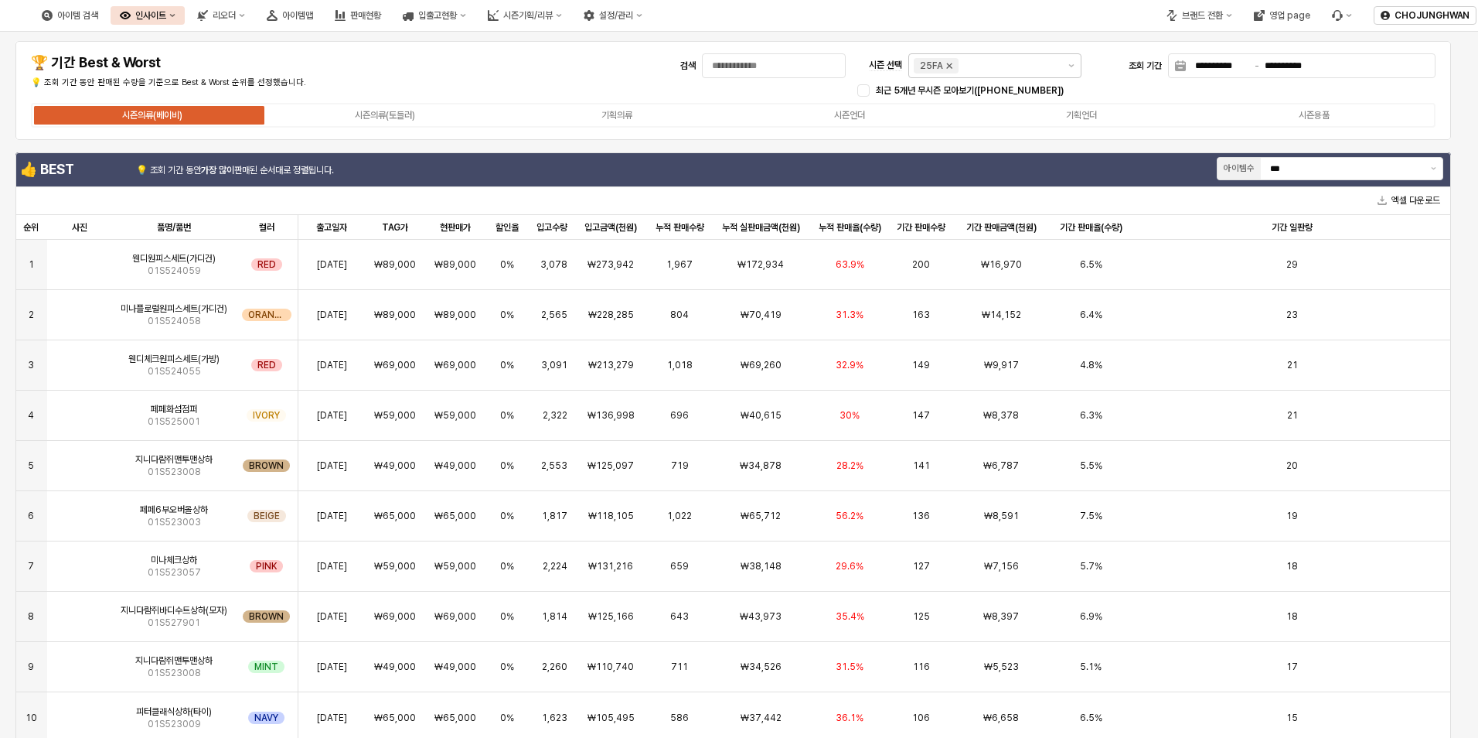
click at [949, 69] on icon "Remove 25FA" at bounding box center [949, 66] width 12 height 12
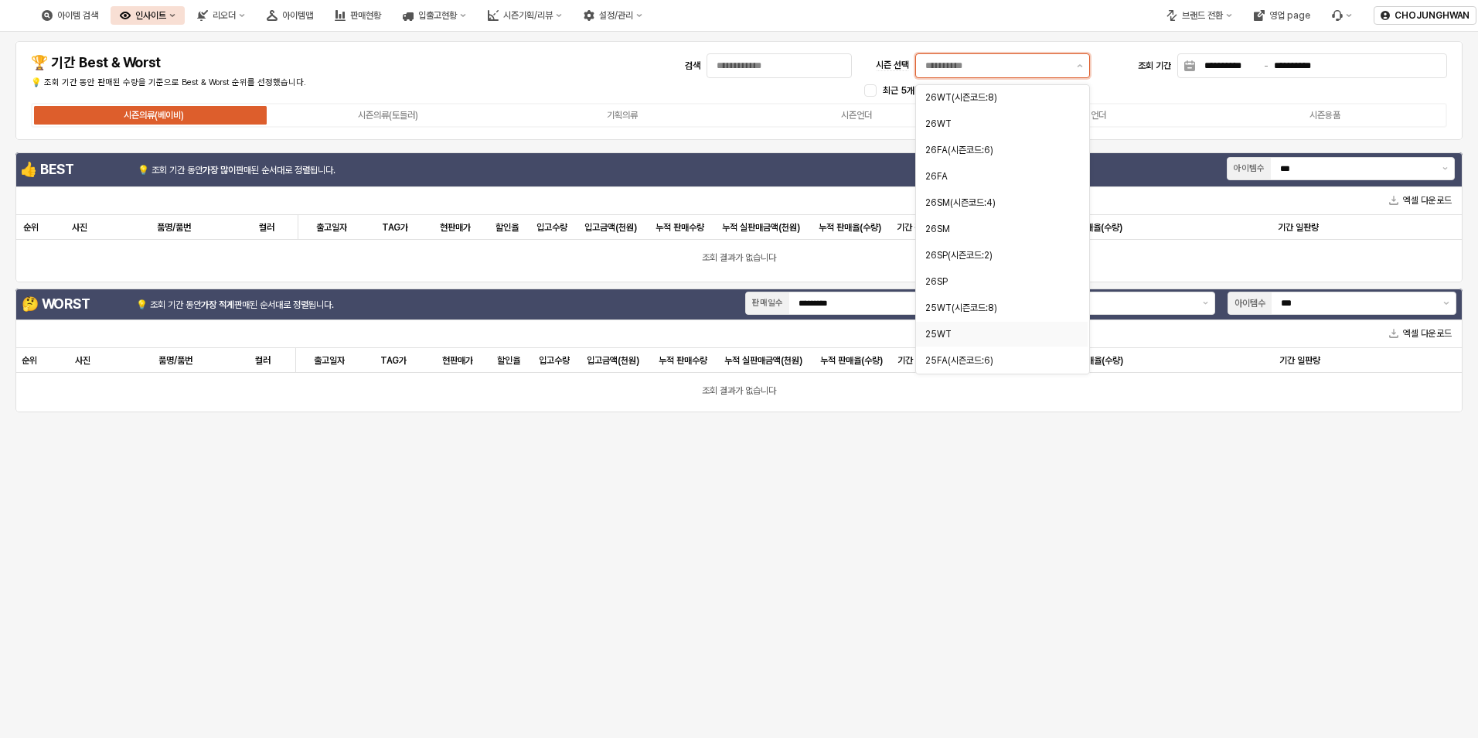
click at [941, 331] on div "25WT" at bounding box center [997, 334] width 144 height 12
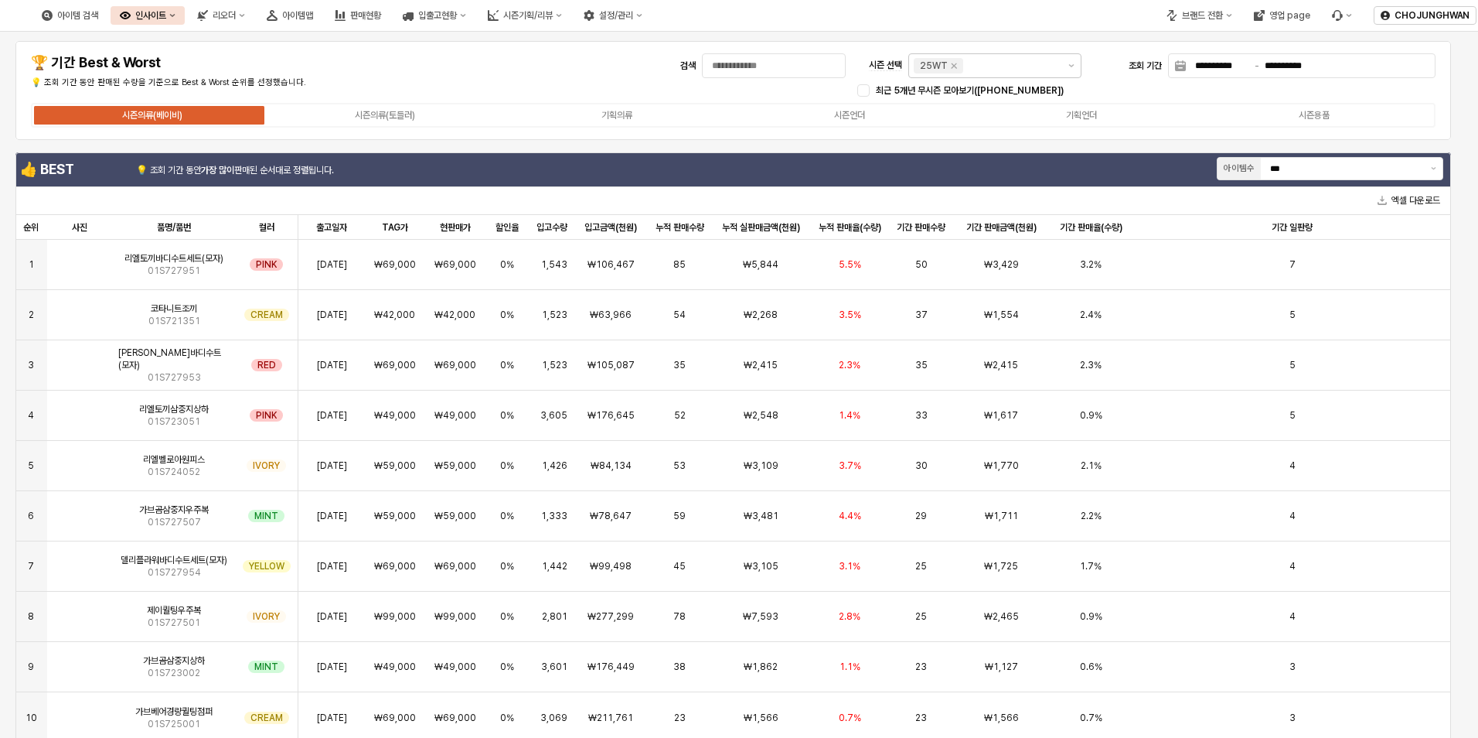
click at [513, 74] on div "**********" at bounding box center [733, 90] width 1417 height 80
click at [1071, 119] on div "기획언더" at bounding box center [1081, 115] width 31 height 11
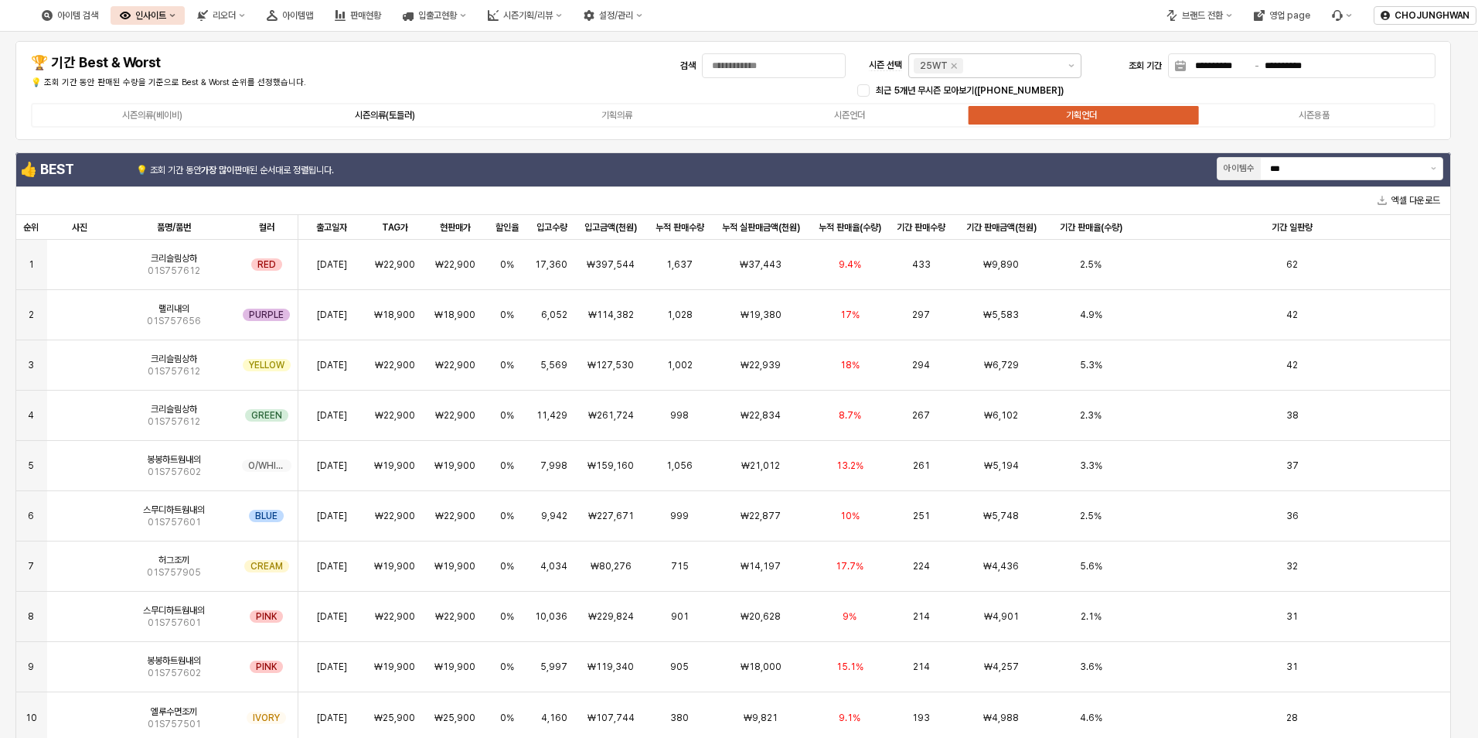
click at [387, 114] on div "시즌의류(토들러)" at bounding box center [385, 115] width 60 height 11
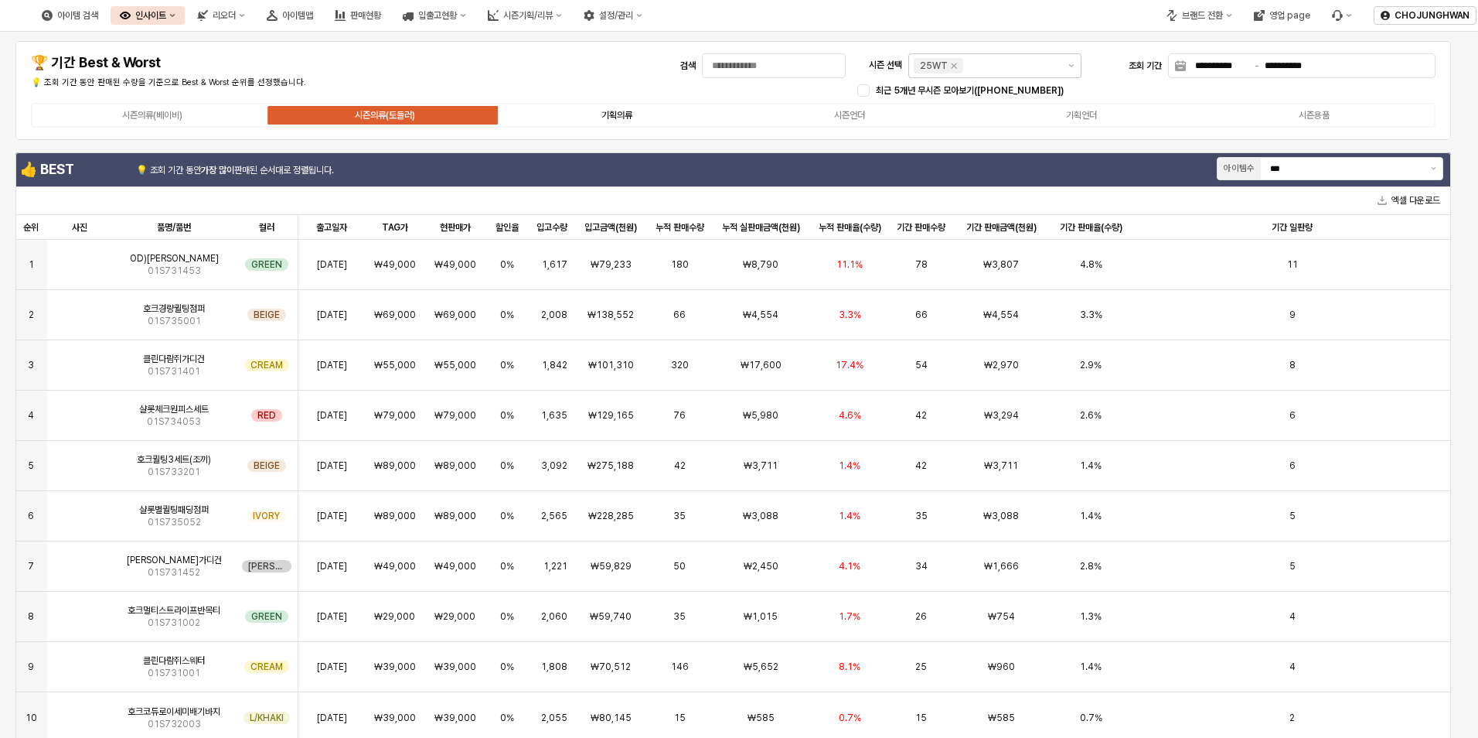
click at [622, 118] on div "기획의류" at bounding box center [617, 115] width 31 height 11
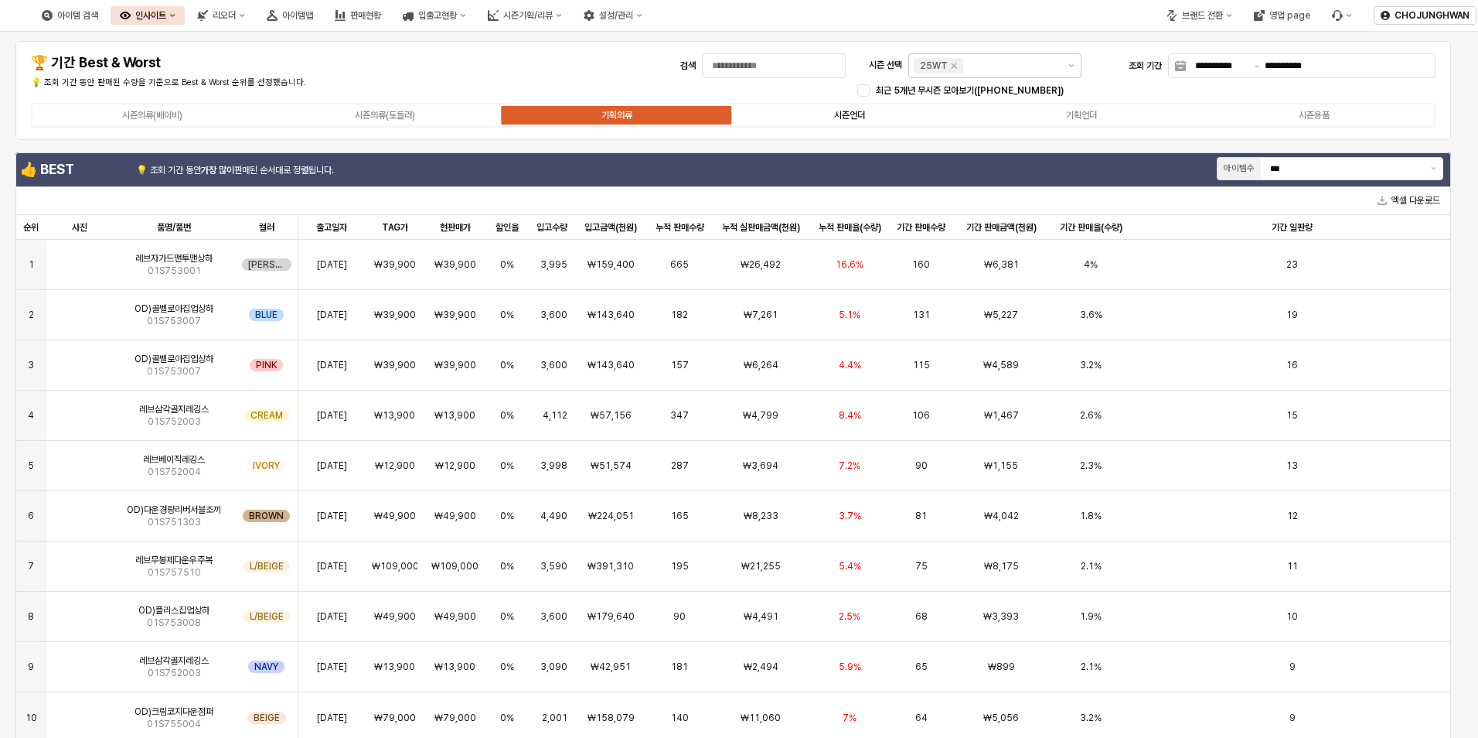
click at [850, 111] on div "시즌언더" at bounding box center [849, 115] width 31 height 11
